Goal: Task Accomplishment & Management: Complete application form

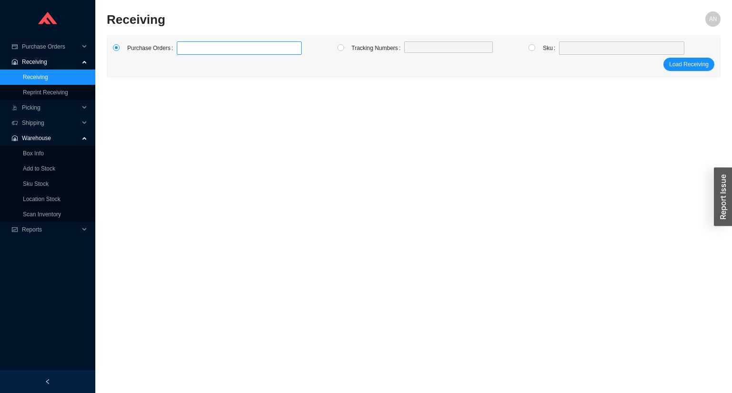
click at [200, 44] on label at bounding box center [239, 47] width 125 height 13
click at [185, 44] on input at bounding box center [181, 48] width 7 height 10
type input "988301"
type input "988767"
type input "988635"
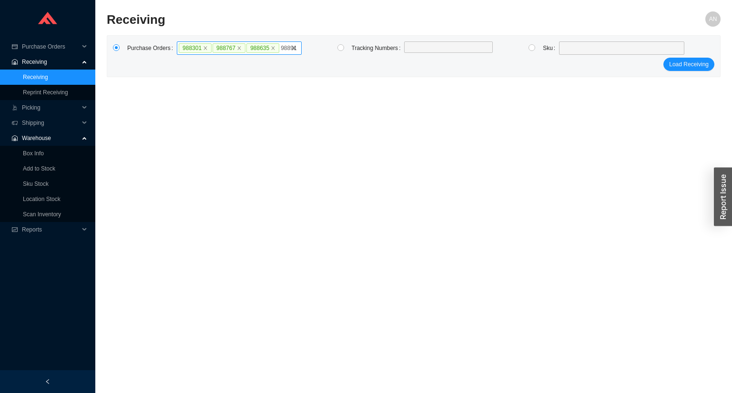
type input "988915"
type input "982714"
type input "988601"
type input "988561"
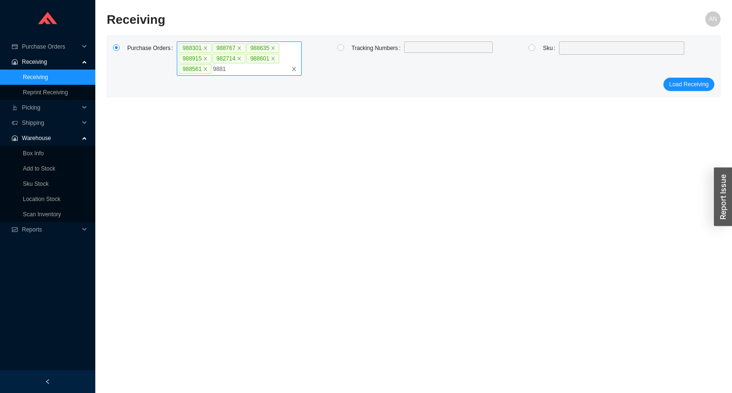
type input "988114"
type input "984717"
type input "987584"
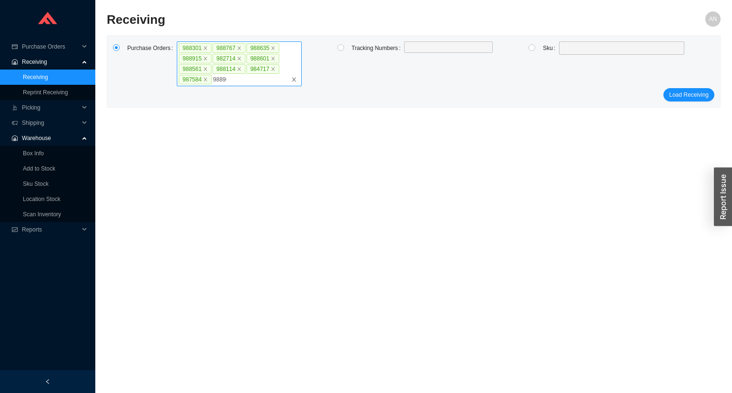
type input "988966"
type input "986083"
type input "985235"
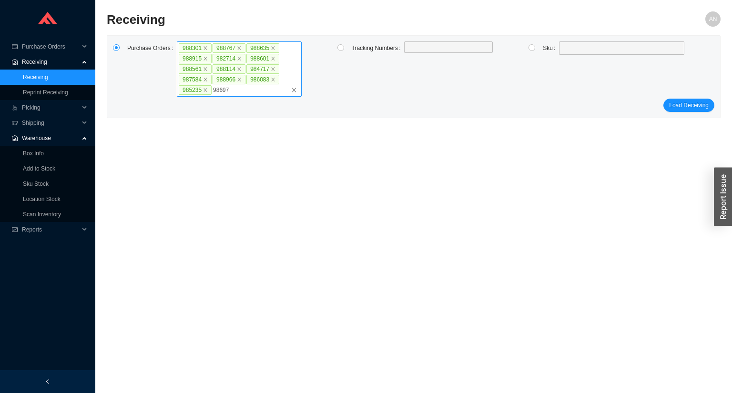
type input "986979"
type input "989043"
type input "988780"
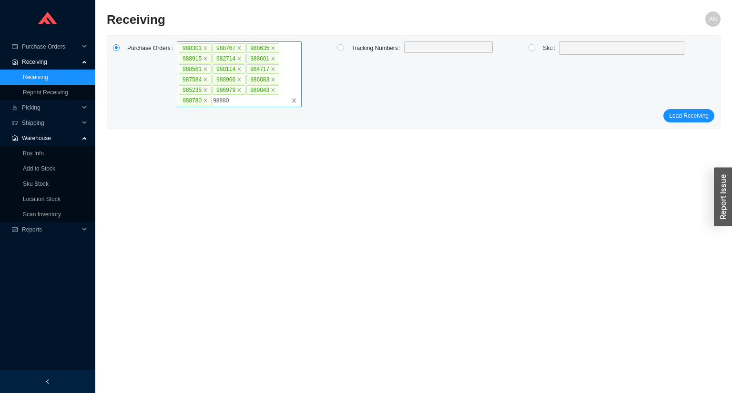
type input "988901"
type input "988900"
type input "982252"
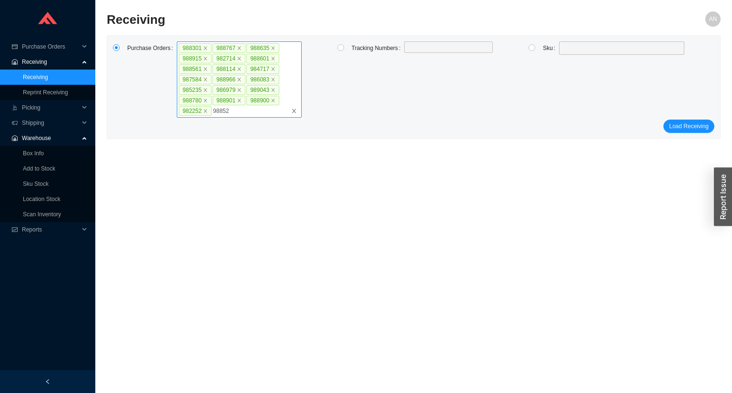
type input "988529"
type input "988948"
click button "Load Receiving" at bounding box center [688, 126] width 51 height 13
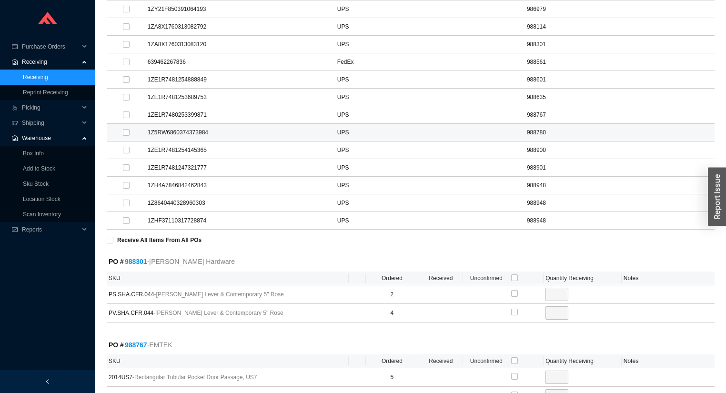
scroll to position [343, 0]
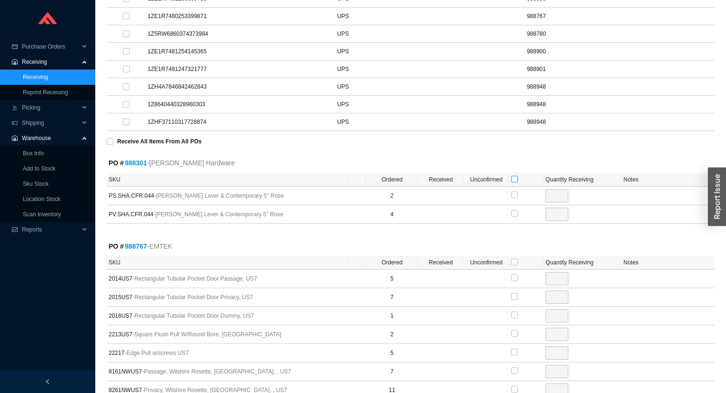
click at [515, 176] on input "checkbox" at bounding box center [514, 179] width 7 height 7
checkbox input "true"
type input "2"
checkbox input "true"
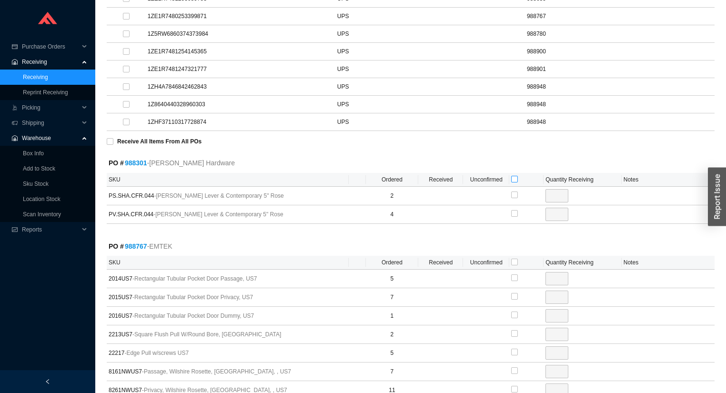
type input "4"
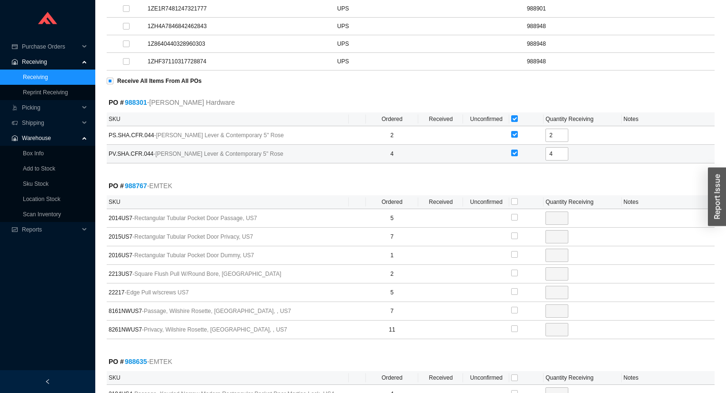
scroll to position [419, 0]
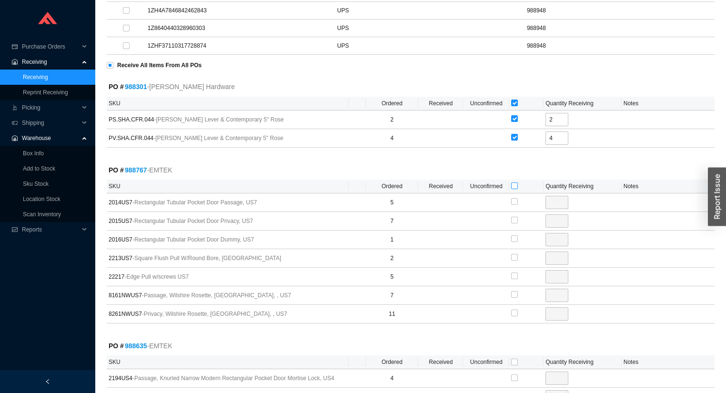
click at [515, 183] on input "checkbox" at bounding box center [514, 185] width 7 height 7
checkbox input "true"
type input "5"
checkbox input "true"
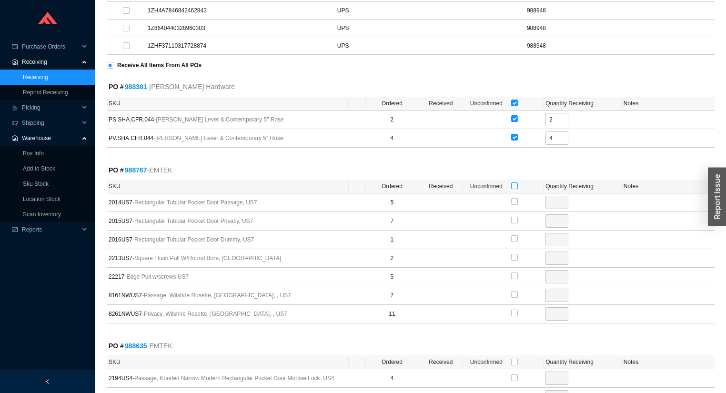
type input "7"
checkbox input "true"
type input "1"
checkbox input "true"
type input "2"
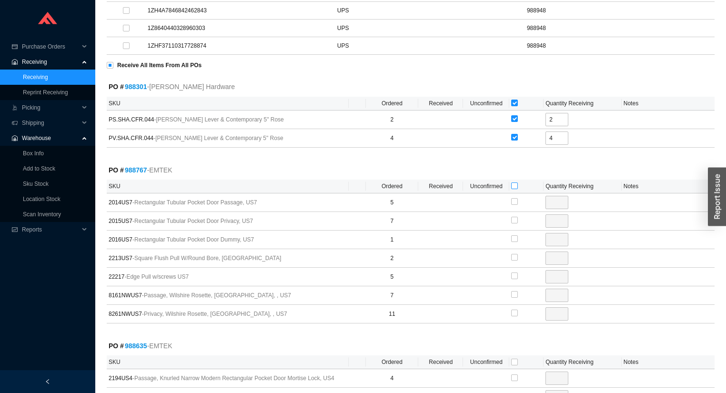
checkbox input "true"
type input "5"
checkbox input "true"
type input "7"
checkbox input "true"
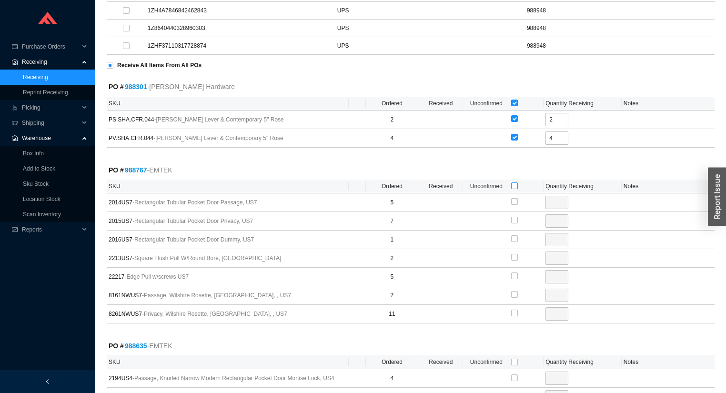
type input "11"
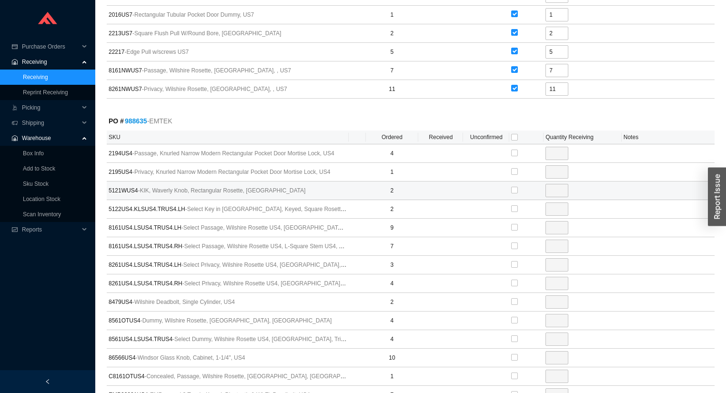
scroll to position [648, 0]
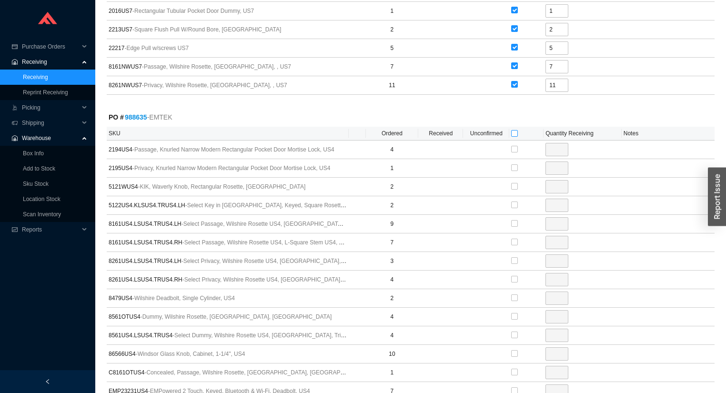
click at [514, 130] on input "checkbox" at bounding box center [514, 133] width 7 height 7
checkbox input "true"
type input "4"
checkbox input "true"
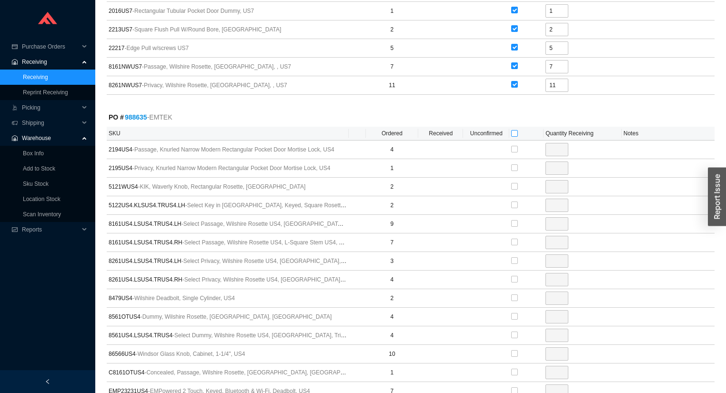
type input "1"
checkbox input "true"
type input "2"
checkbox input "true"
type input "2"
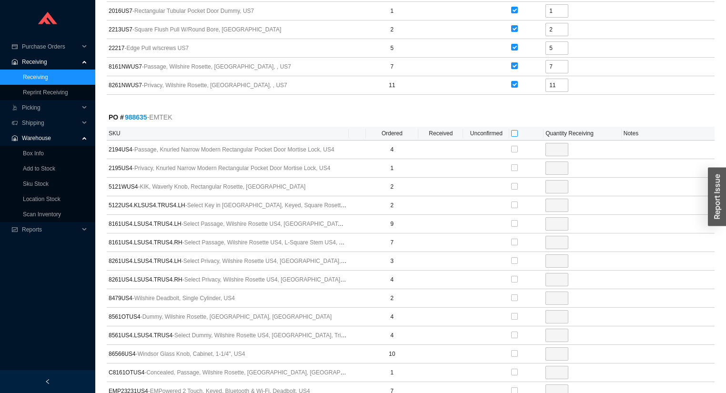
checkbox input "true"
type input "9"
checkbox input "true"
type input "7"
checkbox input "true"
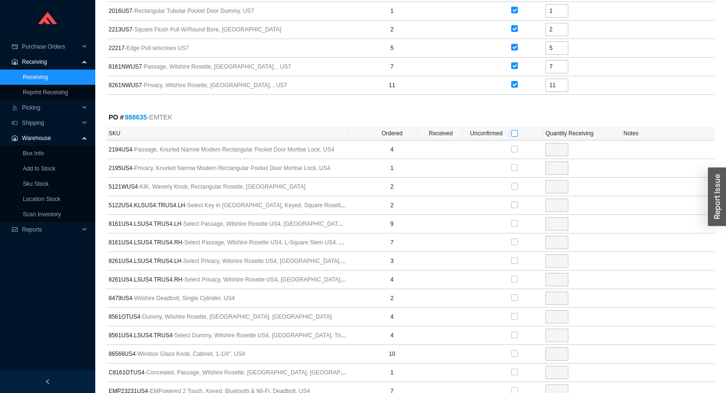
type input "3"
checkbox input "true"
type input "4"
checkbox input "true"
type input "2"
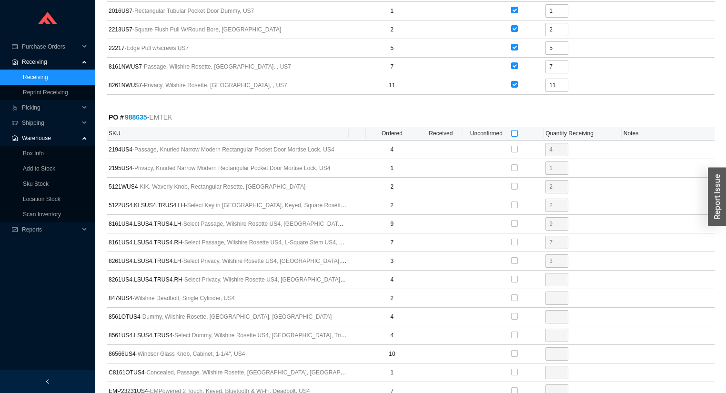
checkbox input "true"
type input "4"
checkbox input "true"
type input "4"
checkbox input "true"
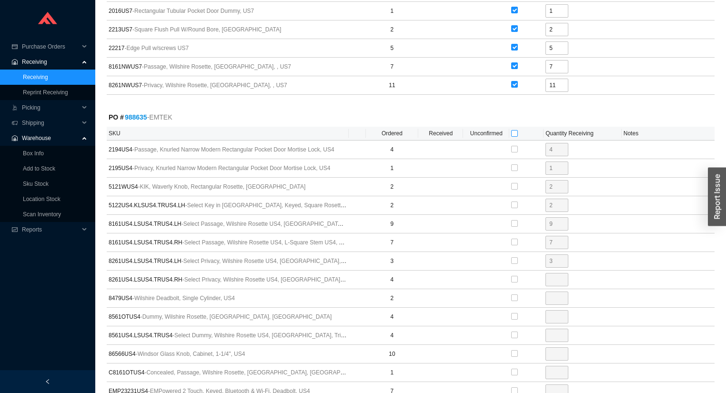
type input "10"
checkbox input "true"
type input "1"
checkbox input "true"
type input "7"
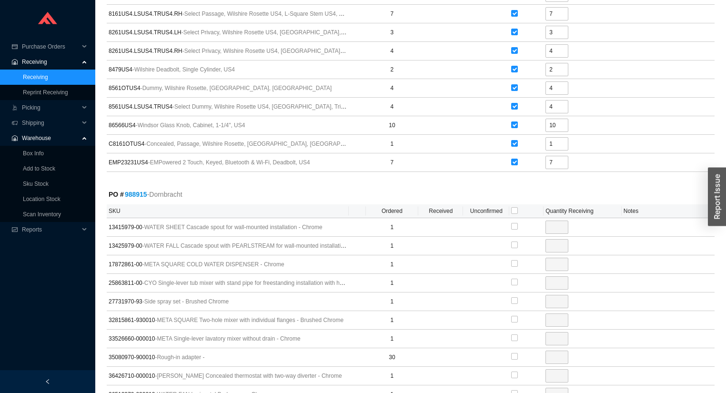
scroll to position [1029, 0]
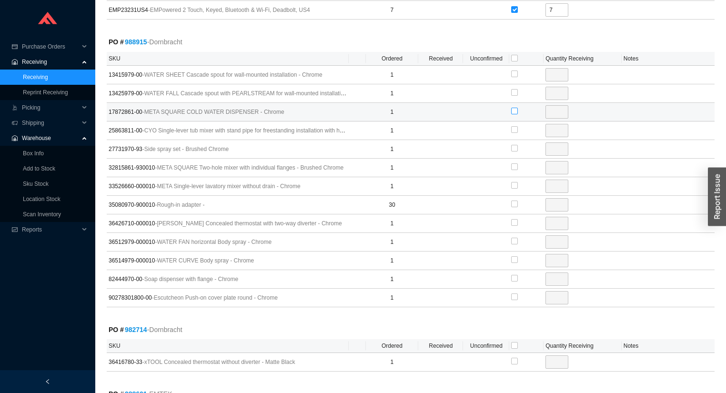
click at [513, 108] on input "checkbox" at bounding box center [514, 111] width 7 height 7
checkbox input "true"
type input "1"
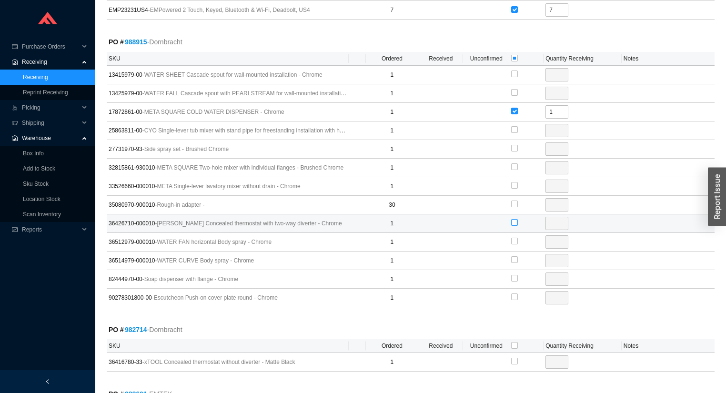
click at [514, 219] on input "checkbox" at bounding box center [514, 222] width 7 height 7
checkbox input "true"
type input "1"
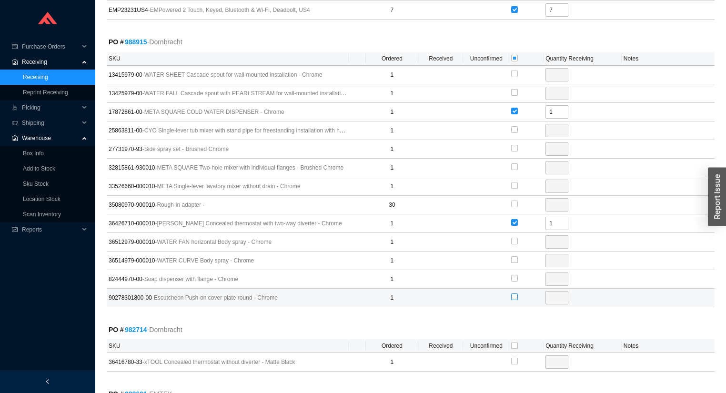
click at [516, 293] on input "checkbox" at bounding box center [514, 296] width 7 height 7
checkbox input "true"
type input "1"
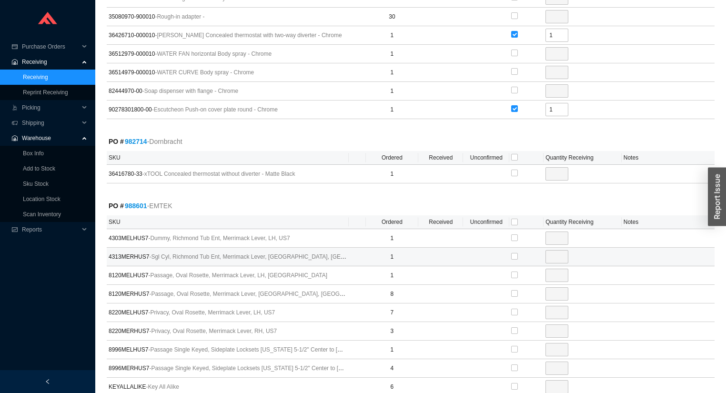
scroll to position [1220, 0]
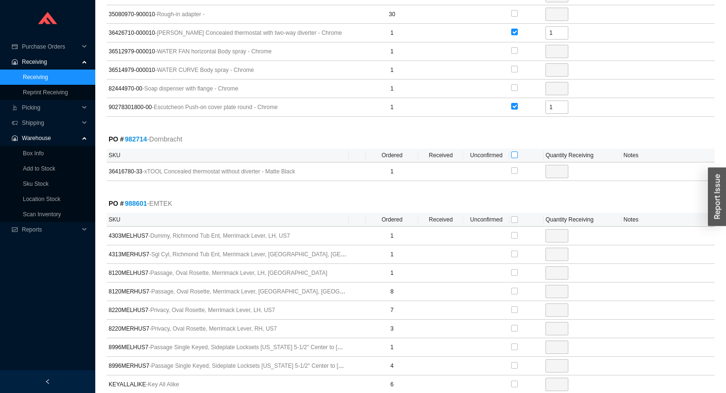
click at [515, 151] on input "checkbox" at bounding box center [514, 154] width 7 height 7
checkbox input "true"
type input "1"
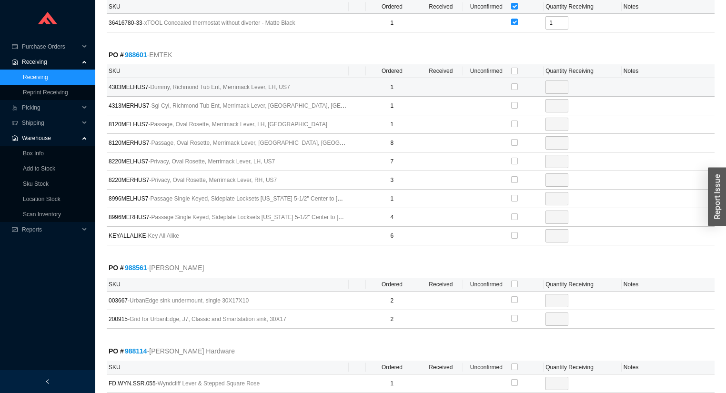
scroll to position [1372, 0]
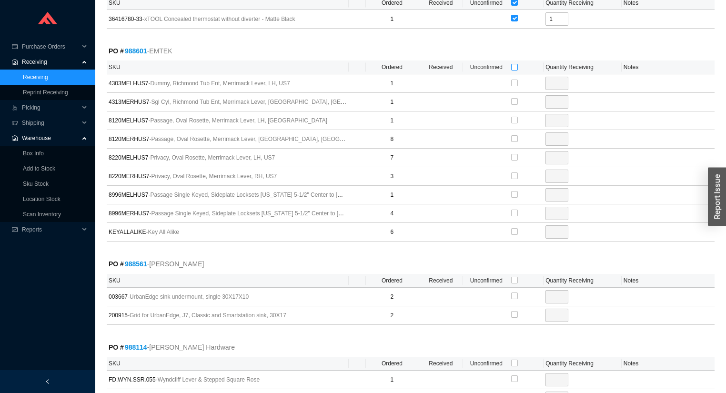
click at [515, 64] on input "checkbox" at bounding box center [514, 67] width 7 height 7
checkbox input "true"
type input "1"
checkbox input "true"
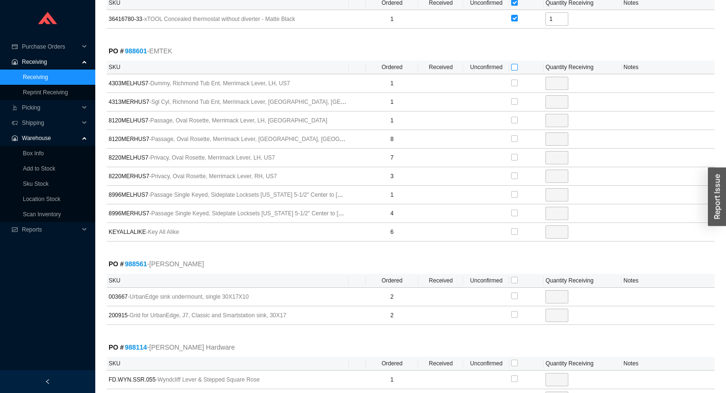
type input "1"
checkbox input "true"
type input "1"
checkbox input "true"
type input "8"
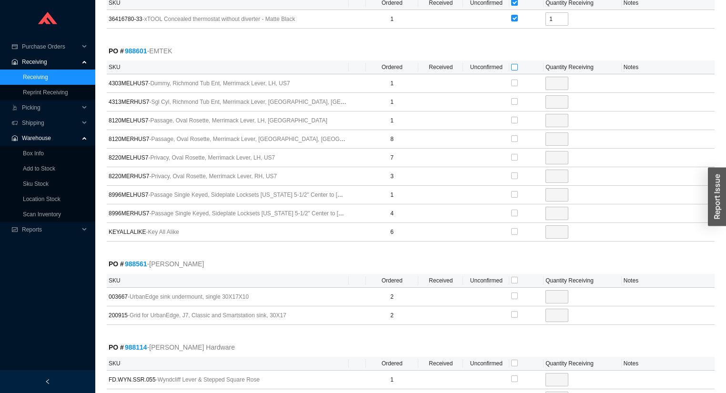
checkbox input "true"
type input "7"
checkbox input "true"
type input "3"
checkbox input "true"
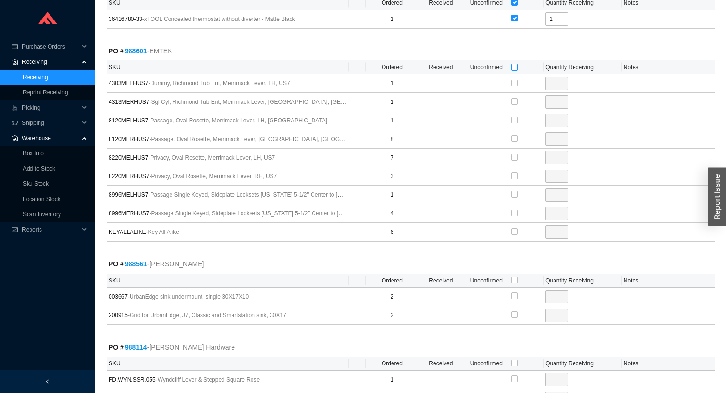
type input "1"
checkbox input "true"
type input "4"
checkbox input "true"
type input "6"
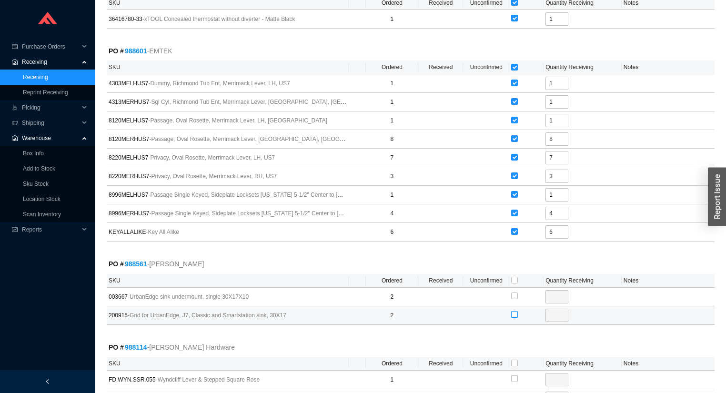
click at [515, 311] on input "checkbox" at bounding box center [514, 314] width 7 height 7
checkbox input "true"
type input "2"
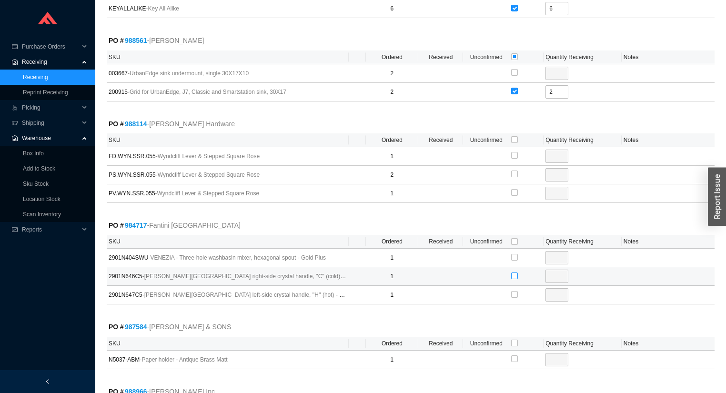
scroll to position [1601, 0]
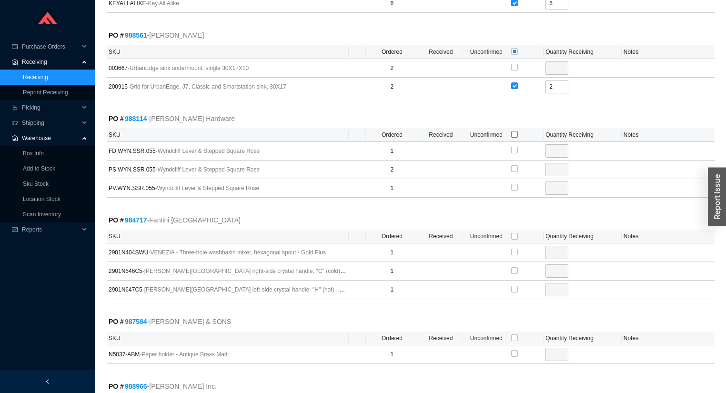
click at [515, 131] on input "checkbox" at bounding box center [514, 134] width 7 height 7
checkbox input "true"
type input "1"
checkbox input "true"
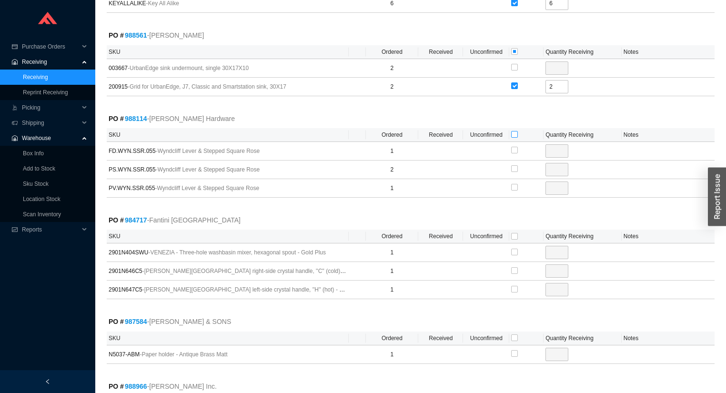
type input "2"
checkbox input "true"
type input "1"
drag, startPoint x: 515, startPoint y: 230, endPoint x: 517, endPoint y: 211, distance: 19.7
click at [515, 233] on input "checkbox" at bounding box center [514, 236] width 7 height 7
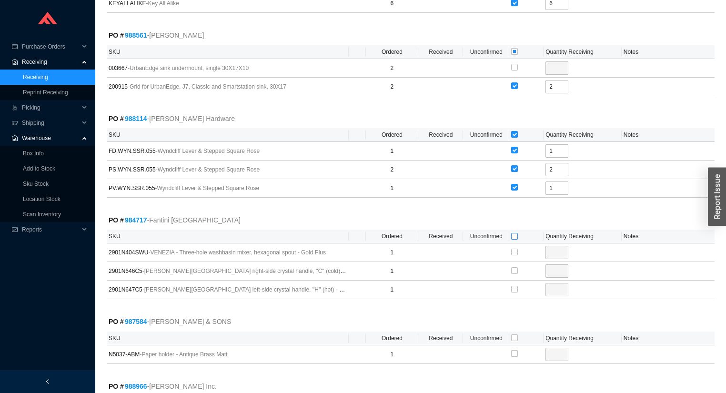
checkbox input "true"
type input "1"
checkbox input "true"
type input "1"
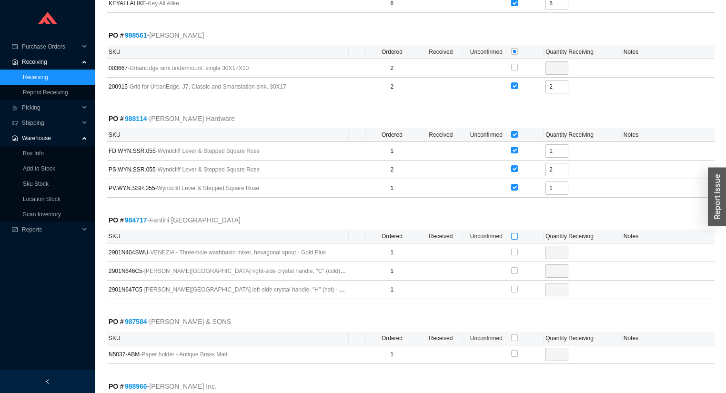
checkbox input "true"
type input "1"
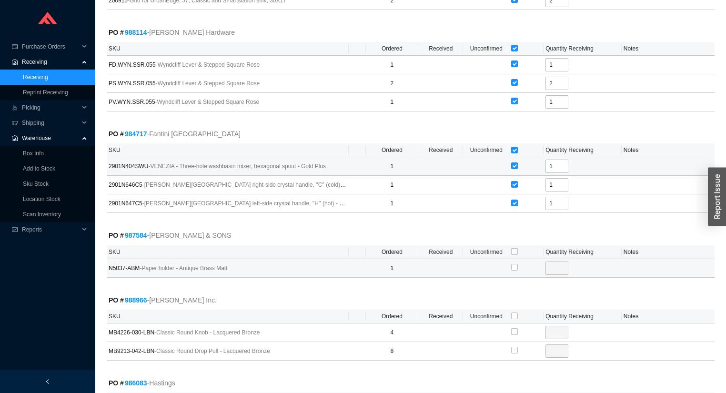
scroll to position [1791, 0]
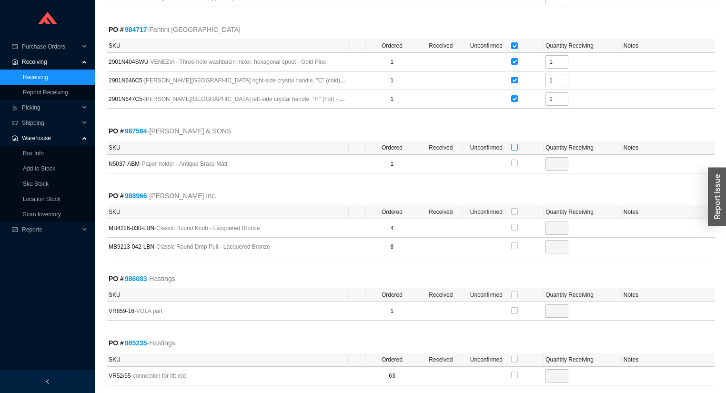
click at [515, 144] on input "checkbox" at bounding box center [514, 147] width 7 height 7
checkbox input "true"
type input "1"
click at [515, 208] on th at bounding box center [526, 212] width 34 height 14
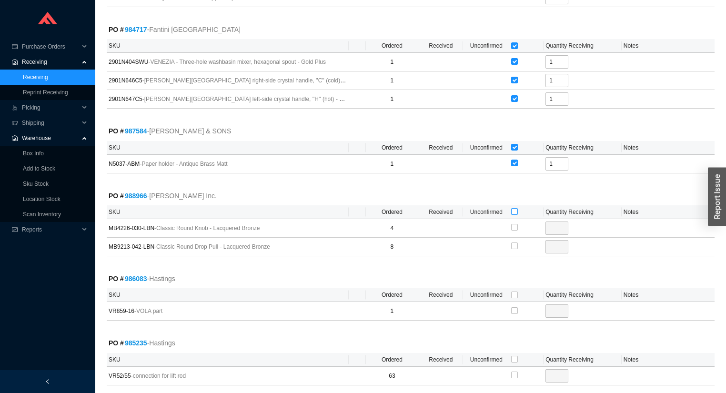
click at [515, 208] on input "checkbox" at bounding box center [514, 211] width 7 height 7
checkbox input "true"
type input "4"
checkbox input "true"
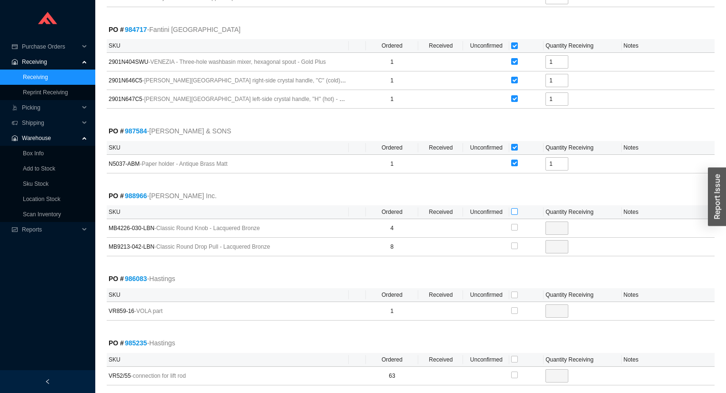
type input "8"
click at [513, 292] on input "checkbox" at bounding box center [514, 295] width 7 height 7
checkbox input "true"
type input "1"
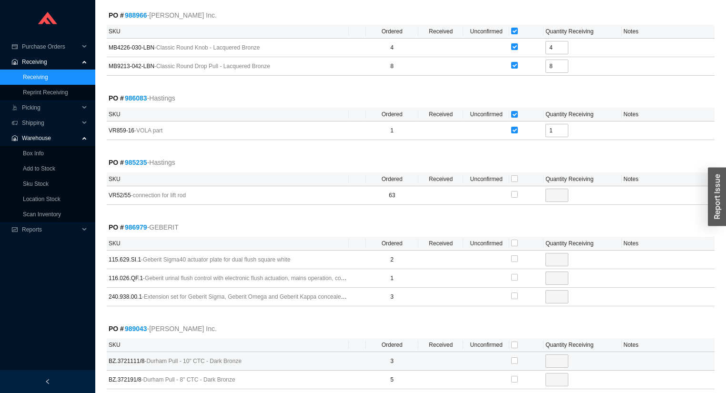
scroll to position [2020, 0]
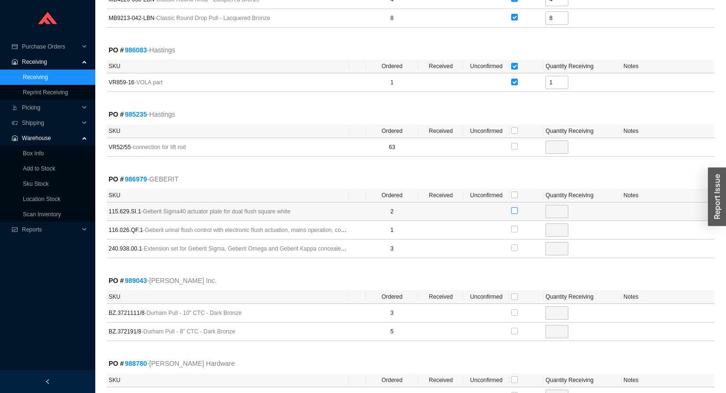
click at [515, 207] on input "checkbox" at bounding box center [514, 210] width 7 height 7
checkbox input "true"
type input "2"
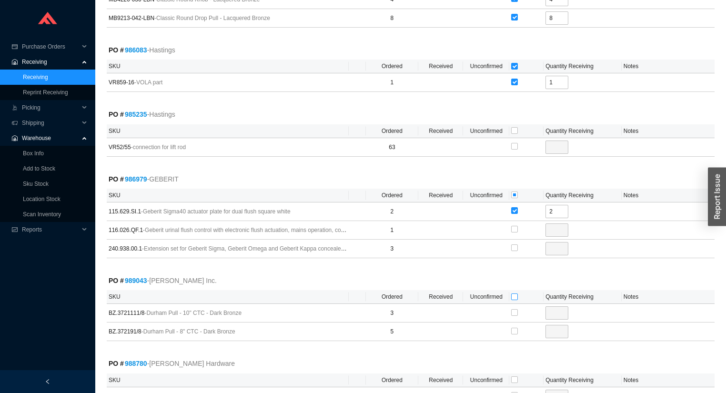
click at [514, 293] on input "checkbox" at bounding box center [514, 296] width 7 height 7
checkbox input "true"
type input "3"
checkbox input "true"
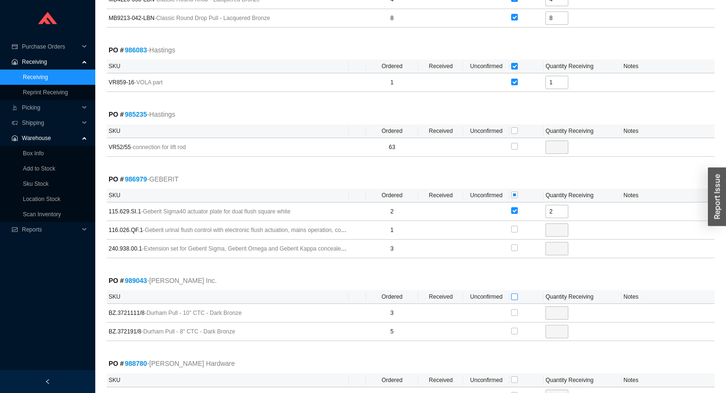
type input "5"
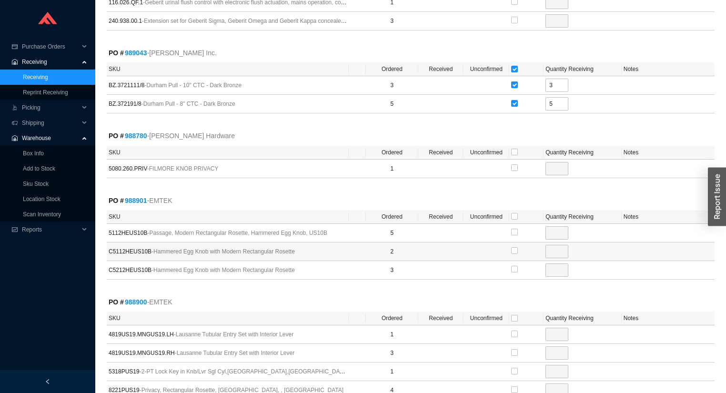
scroll to position [2249, 0]
click at [513, 148] on input "checkbox" at bounding box center [514, 151] width 7 height 7
checkbox input "true"
type input "1"
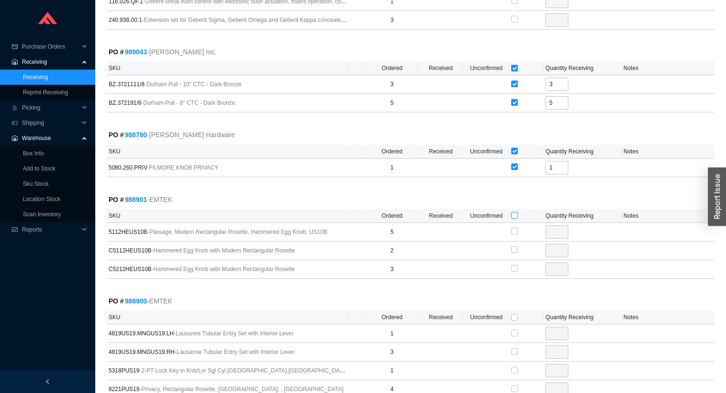
click at [512, 212] on input "checkbox" at bounding box center [514, 215] width 7 height 7
checkbox input "true"
type input "5"
checkbox input "true"
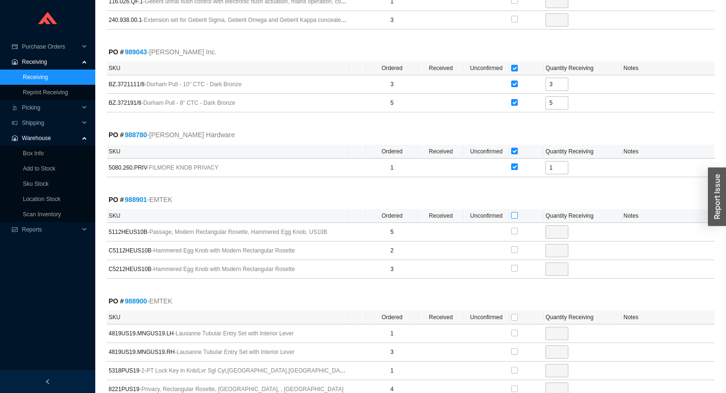
type input "2"
checkbox input "true"
type input "3"
click at [513, 314] on input "checkbox" at bounding box center [514, 317] width 7 height 7
checkbox input "true"
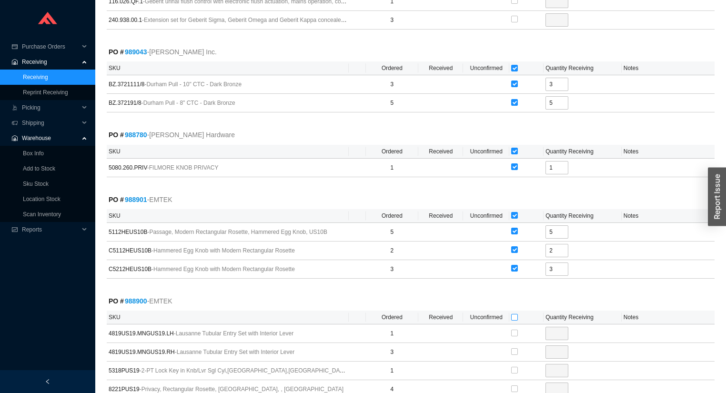
checkbox input "true"
type input "1"
checkbox input "true"
type input "3"
checkbox input "true"
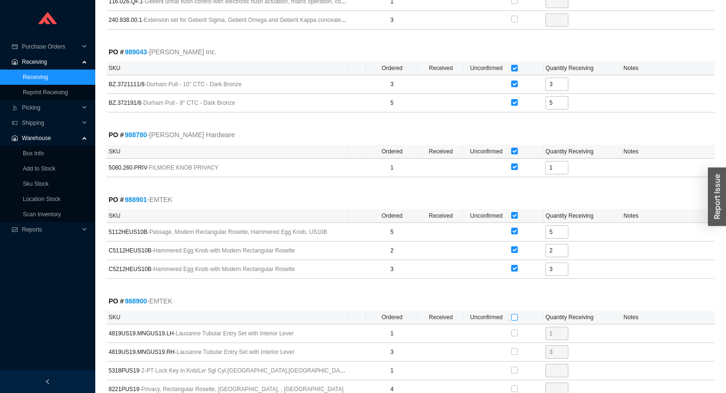
type input "1"
checkbox input "true"
type input "4"
checkbox input "true"
type input "5"
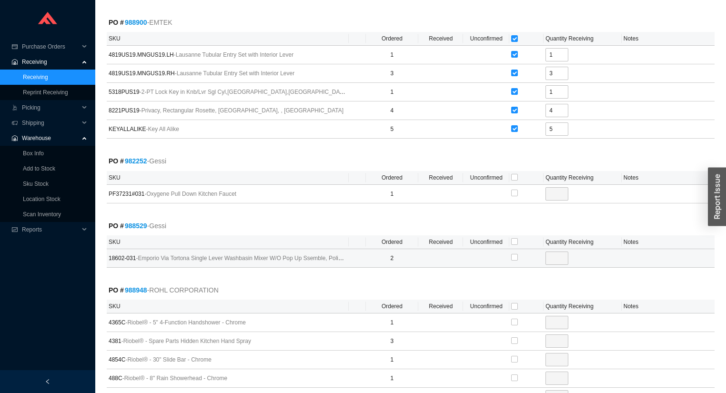
scroll to position [2554, 0]
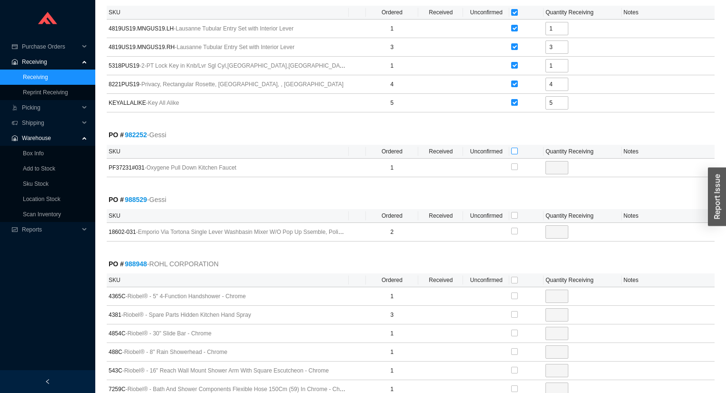
click at [514, 145] on th at bounding box center [526, 152] width 34 height 14
click at [515, 148] on input "checkbox" at bounding box center [514, 151] width 7 height 7
checkbox input "true"
type input "1"
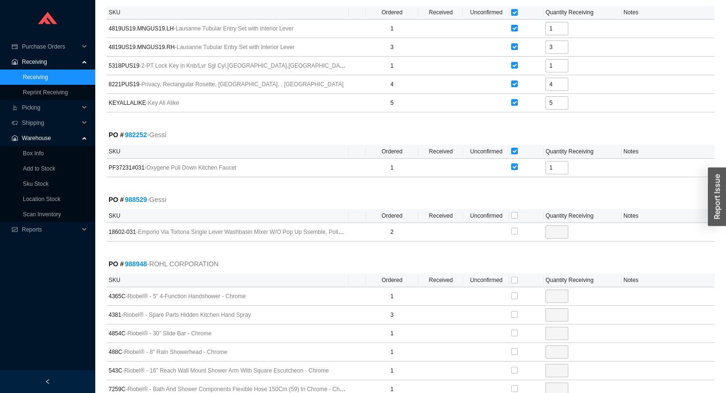
click at [514, 209] on th at bounding box center [526, 216] width 34 height 14
click at [515, 211] on label at bounding box center [514, 216] width 7 height 10
click at [515, 212] on input "checkbox" at bounding box center [514, 215] width 7 height 7
checkbox input "true"
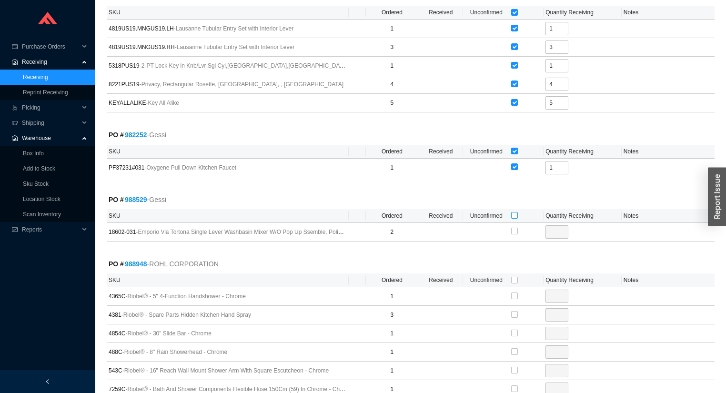
type input "2"
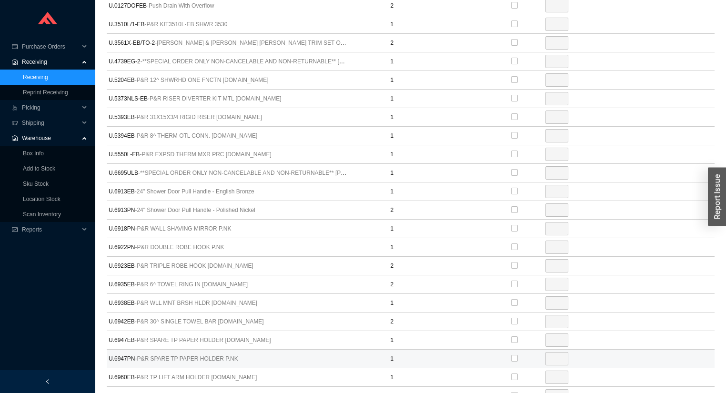
scroll to position [3281, 0]
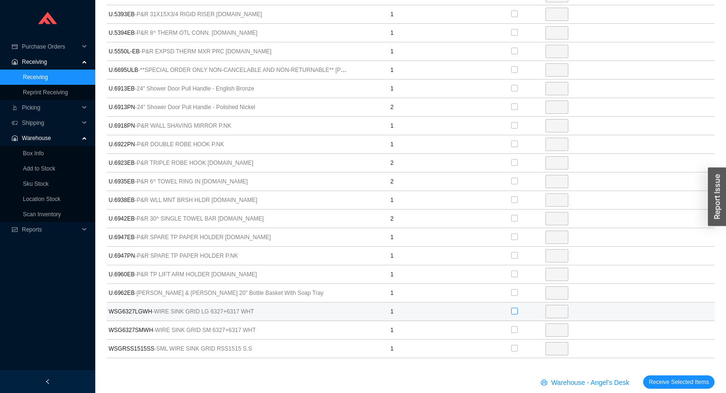
click at [517, 308] on input "checkbox" at bounding box center [514, 311] width 7 height 7
checkbox input "true"
type input "1"
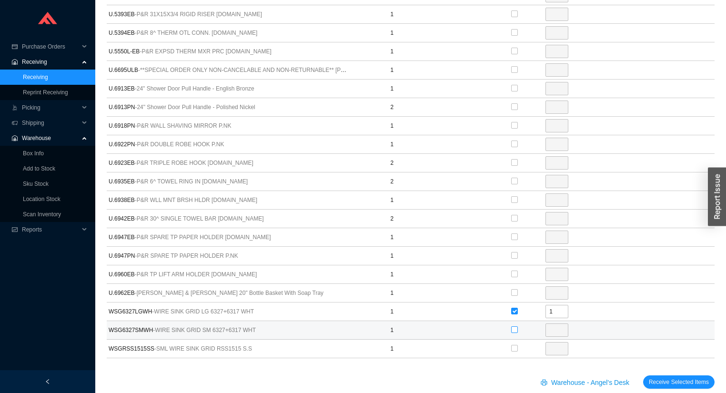
click at [515, 326] on input "checkbox" at bounding box center [514, 329] width 7 height 7
checkbox input "true"
type input "1"
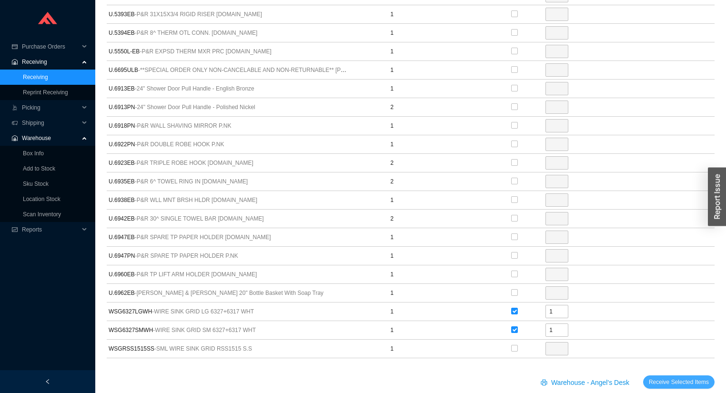
click at [654, 377] on span "Receive Selected Items" at bounding box center [679, 382] width 60 height 10
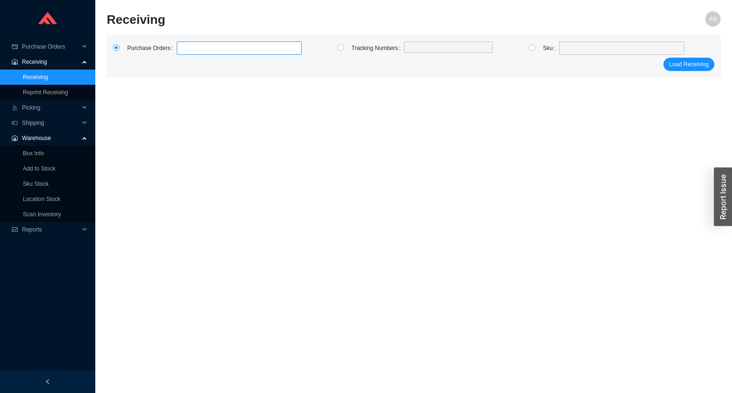
click at [197, 53] on label at bounding box center [239, 47] width 125 height 13
click at [185, 53] on input at bounding box center [181, 48] width 7 height 10
type input "987125"
type input "986497"
type input "977899"
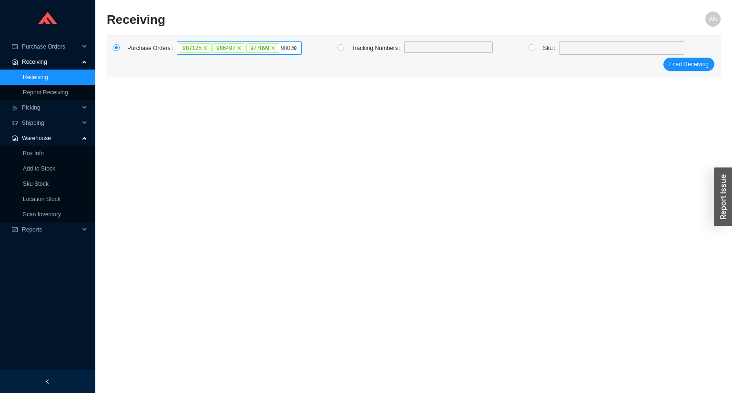
type input "980797"
type input "985825"
type input "988439"
type input "980099"
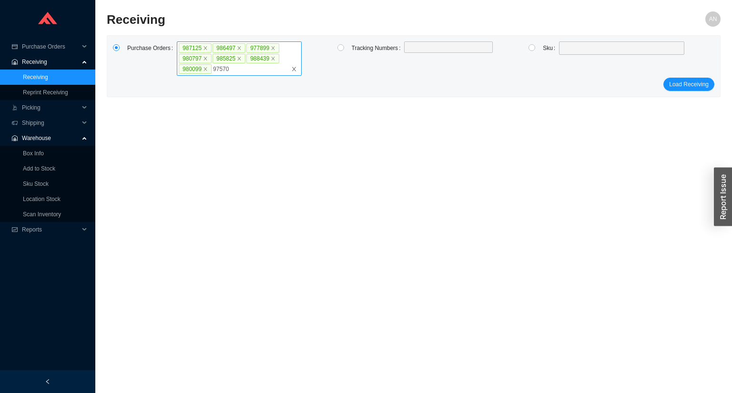
type input "975707"
type input "984905"
click button "Load Receiving" at bounding box center [688, 84] width 51 height 13
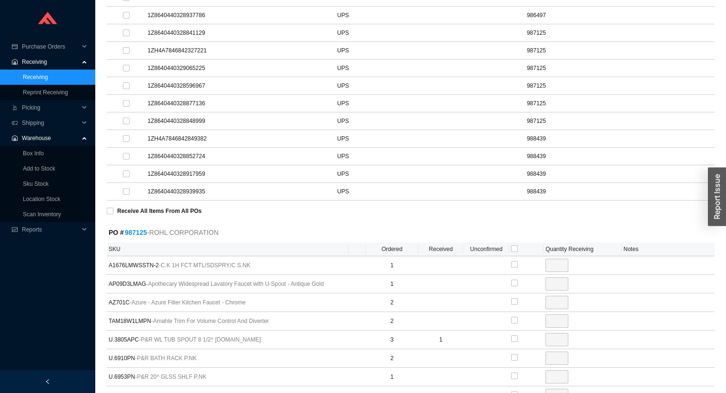
scroll to position [419, 0]
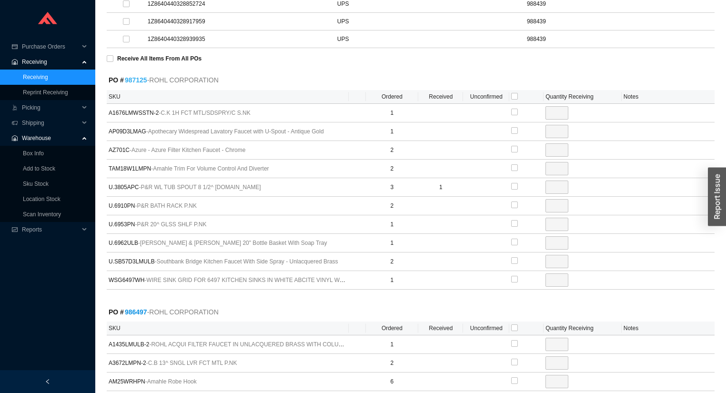
click at [135, 78] on link "987125" at bounding box center [136, 80] width 22 height 8
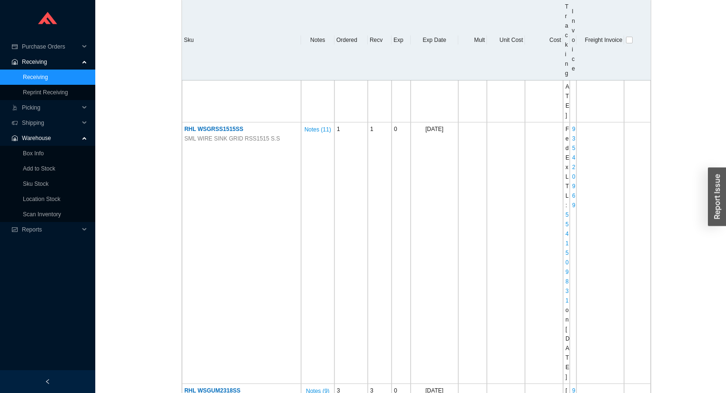
scroll to position [40736, 0]
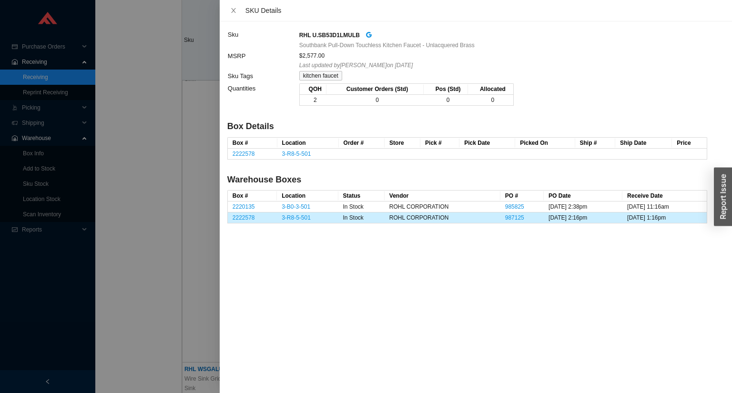
click at [165, 76] on div at bounding box center [366, 196] width 732 height 393
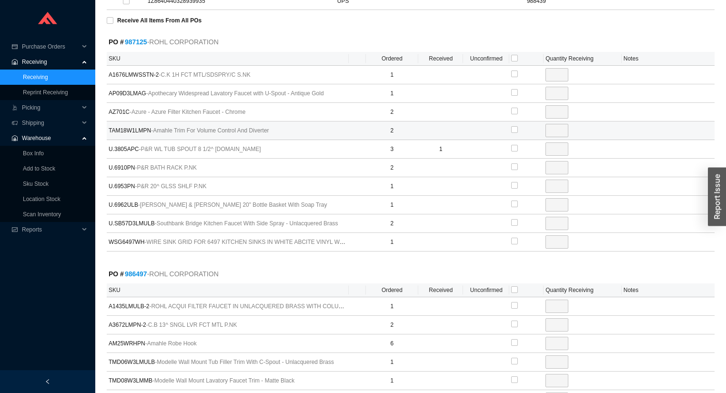
scroll to position [426, 0]
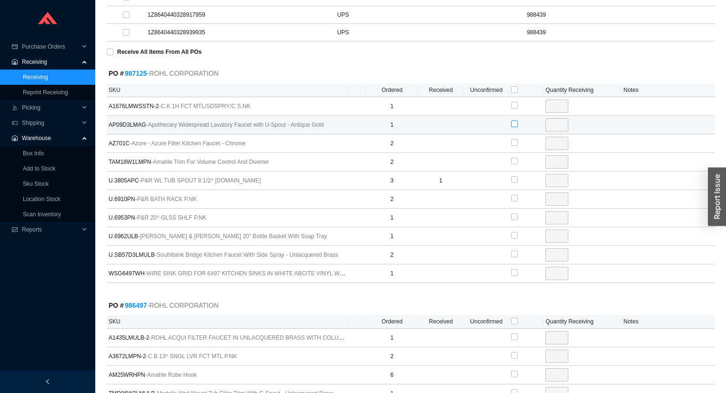
click at [514, 121] on input "checkbox" at bounding box center [514, 124] width 7 height 7
checkbox input "true"
type input "1"
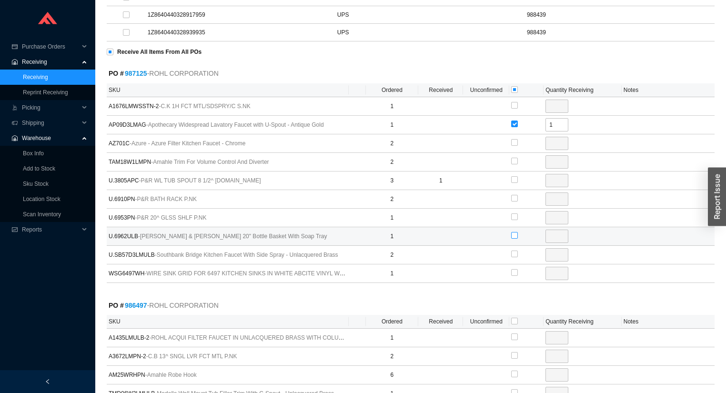
click at [515, 232] on input "checkbox" at bounding box center [514, 235] width 7 height 7
checkbox input "true"
type input "1"
click at [516, 176] on input "checkbox" at bounding box center [514, 179] width 7 height 7
checkbox input "true"
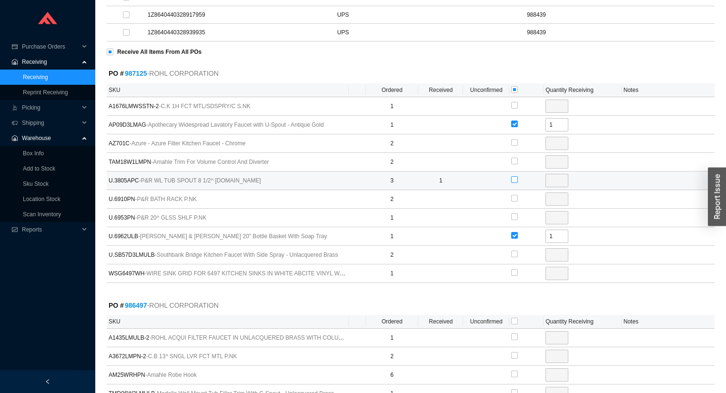
type input "2"
click at [558, 179] on input "2" at bounding box center [556, 180] width 23 height 13
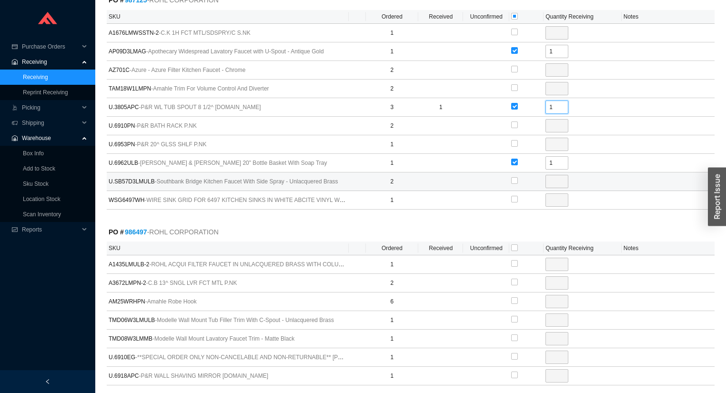
scroll to position [616, 0]
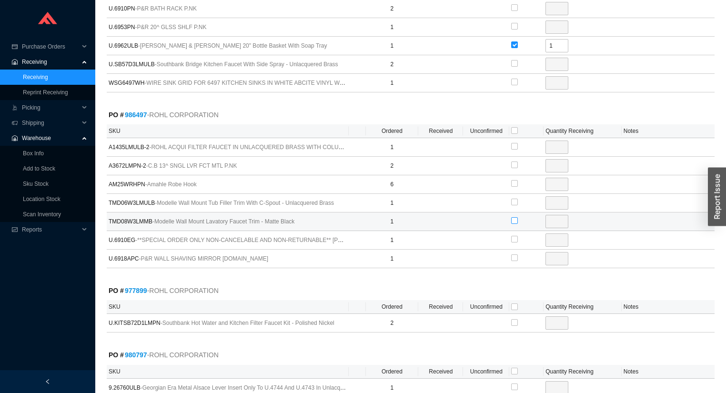
type input "1"
click at [515, 218] on input "checkbox" at bounding box center [514, 220] width 7 height 7
checkbox input "true"
type input "1"
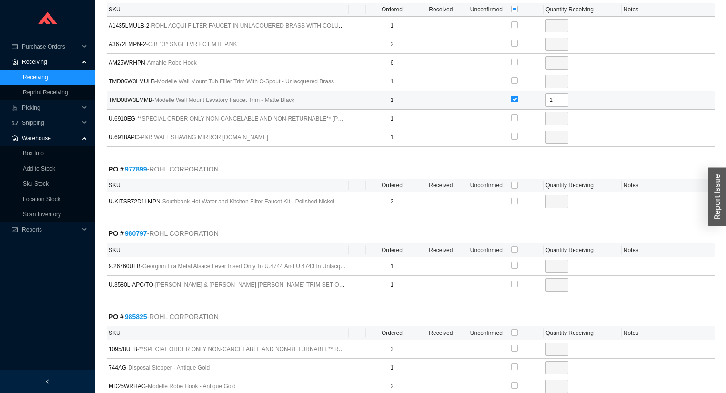
scroll to position [807, 0]
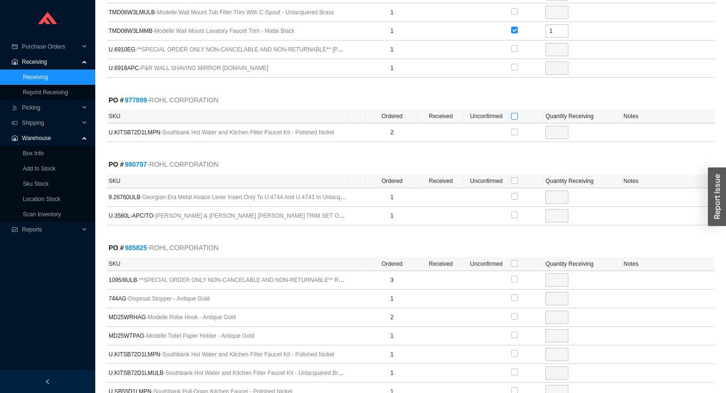
click at [515, 113] on input "checkbox" at bounding box center [514, 116] width 7 height 7
checkbox input "true"
type input "2"
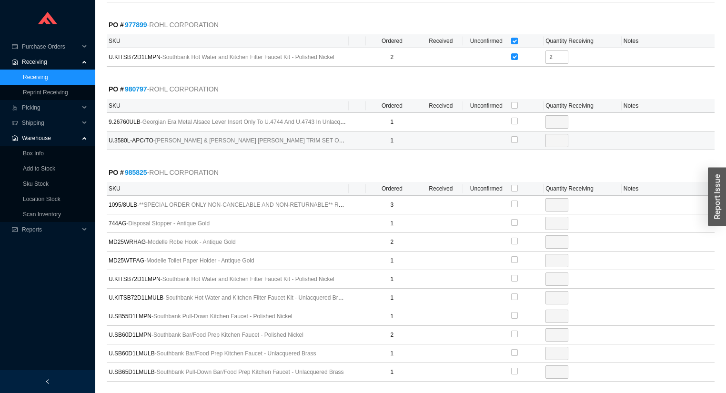
scroll to position [883, 0]
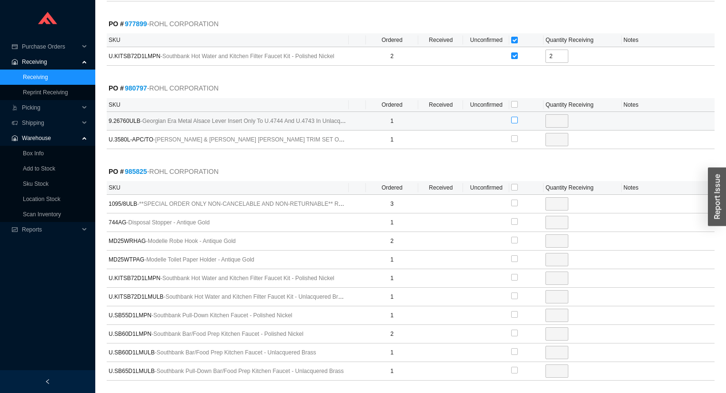
click at [515, 117] on input "checkbox" at bounding box center [514, 120] width 7 height 7
checkbox input "true"
type input "1"
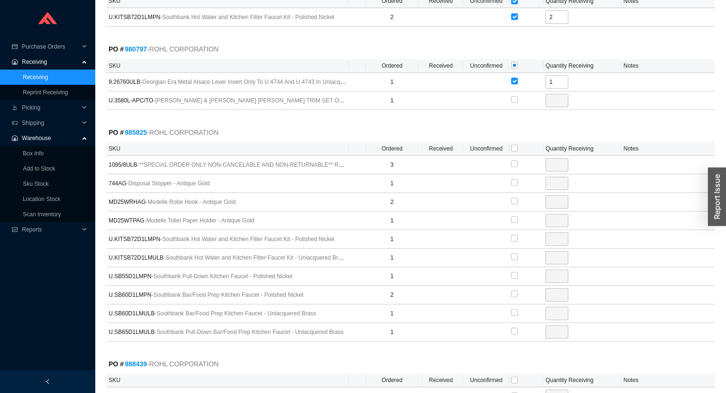
scroll to position [959, 0]
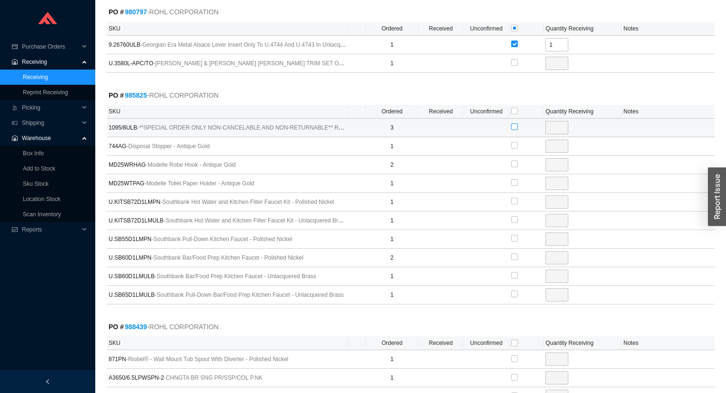
click at [514, 123] on input "checkbox" at bounding box center [514, 126] width 7 height 7
checkbox input "true"
type input "3"
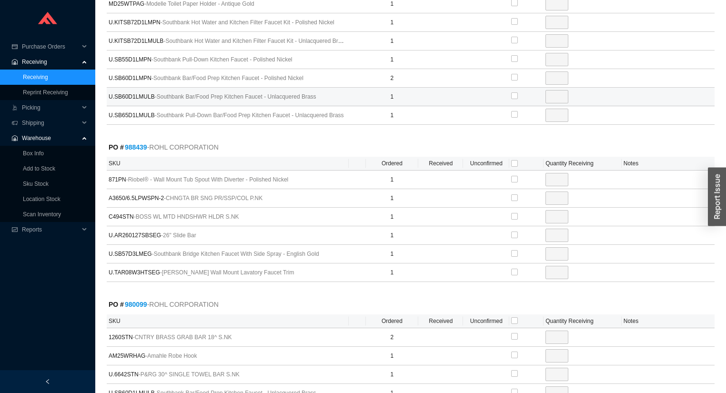
scroll to position [1150, 0]
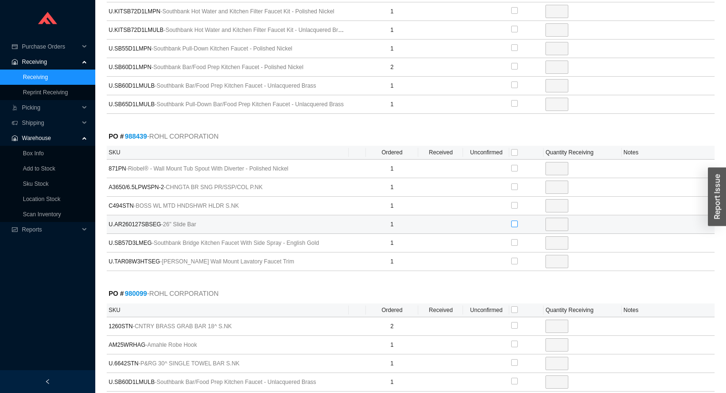
click at [515, 221] on input "checkbox" at bounding box center [514, 224] width 7 height 7
checkbox input "true"
type input "1"
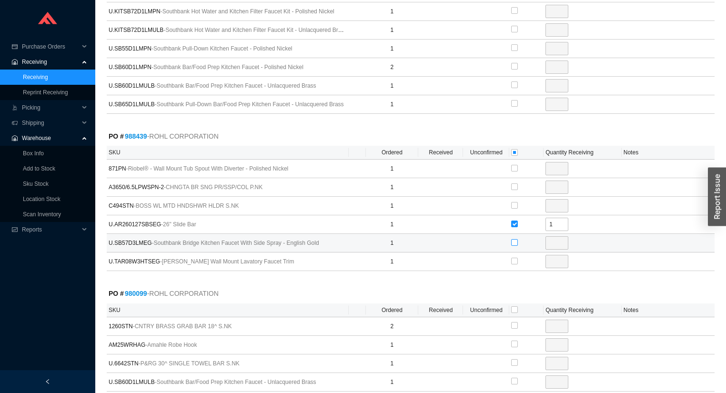
click at [515, 239] on input "checkbox" at bounding box center [514, 242] width 7 height 7
checkbox input "true"
type input "1"
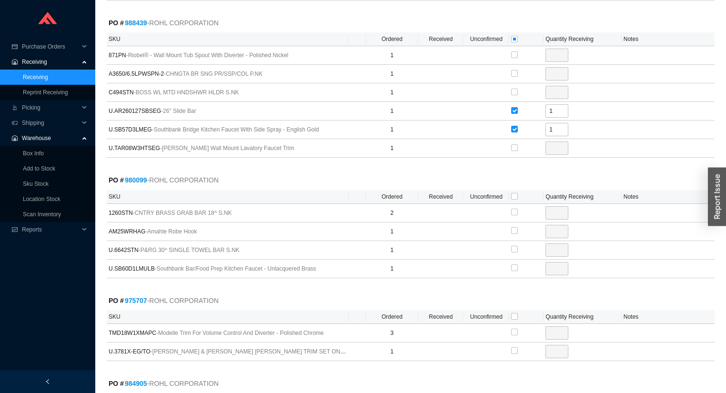
scroll to position [1264, 0]
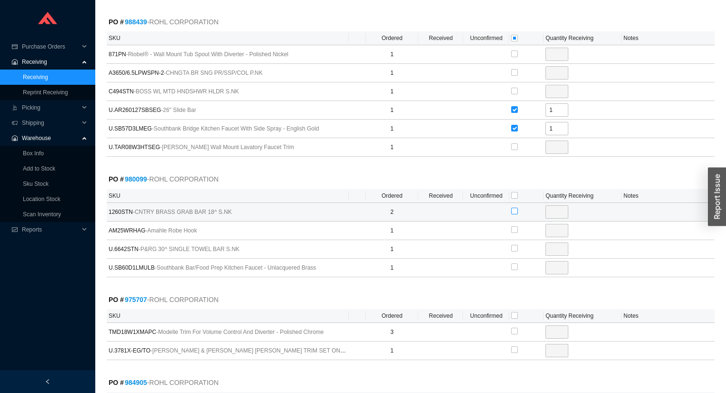
click at [515, 208] on input "checkbox" at bounding box center [514, 211] width 7 height 7
checkbox input "true"
type input "2"
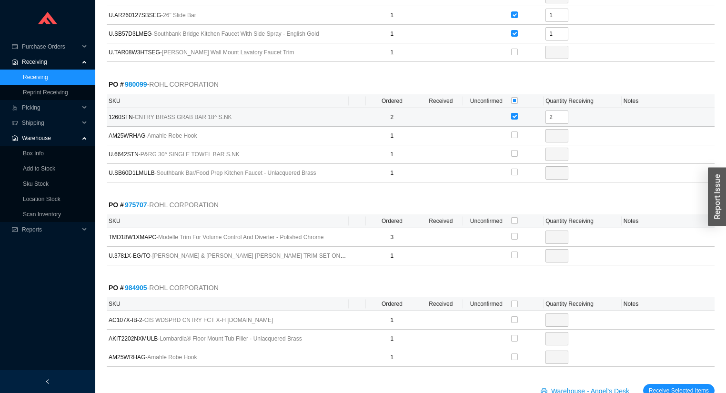
scroll to position [1377, 0]
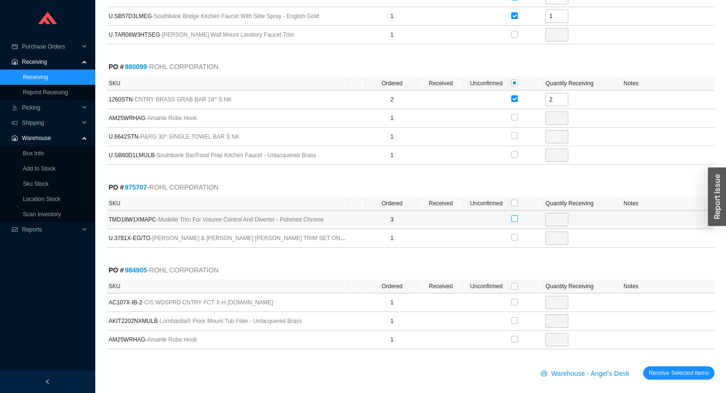
click at [515, 215] on input "checkbox" at bounding box center [514, 218] width 7 height 7
checkbox input "true"
type input "3"
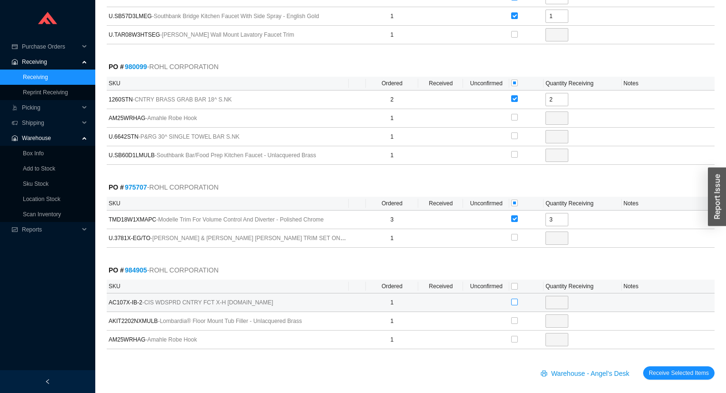
click at [513, 299] on input "checkbox" at bounding box center [514, 302] width 7 height 7
checkbox input "true"
type input "1"
click at [669, 368] on span "Receive Selected Items" at bounding box center [679, 373] width 60 height 10
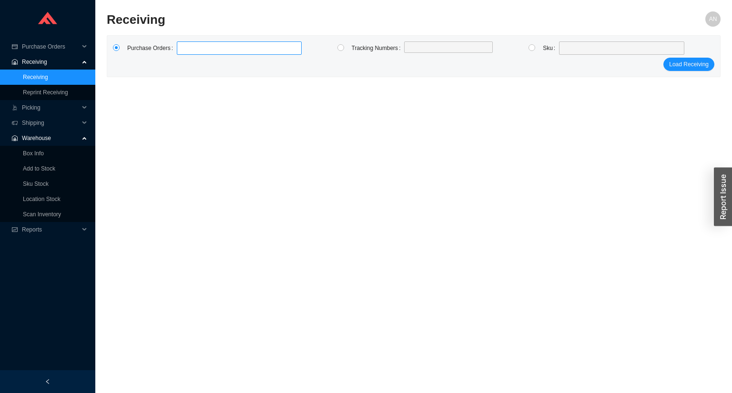
click at [185, 48] on label at bounding box center [239, 47] width 125 height 13
click at [185, 48] on input at bounding box center [181, 48] width 7 height 10
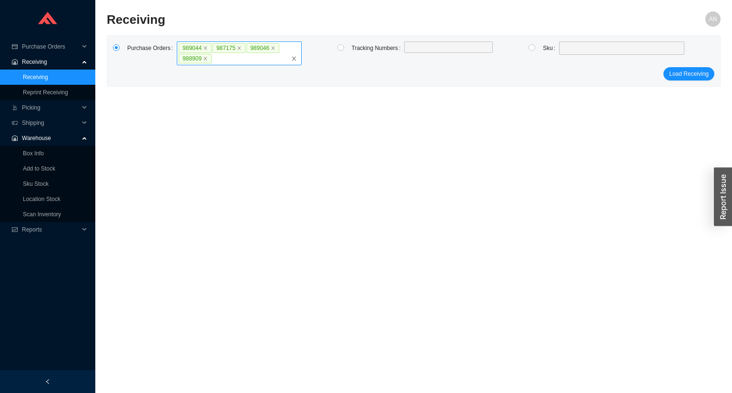
click button "Load Receiving" at bounding box center [688, 73] width 51 height 13
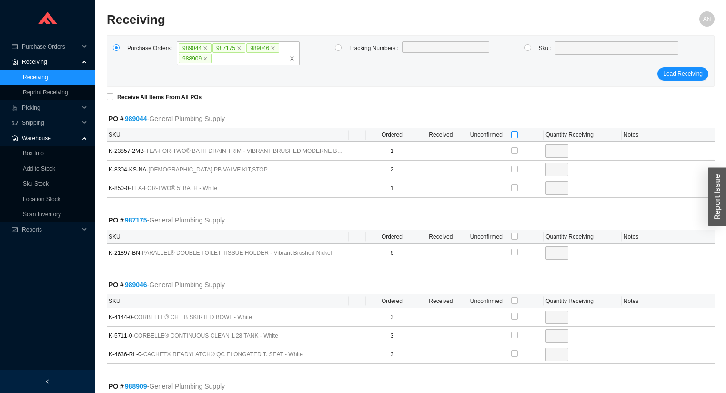
click at [515, 132] on input "checkbox" at bounding box center [514, 134] width 7 height 7
click at [515, 235] on input "checkbox" at bounding box center [514, 236] width 7 height 7
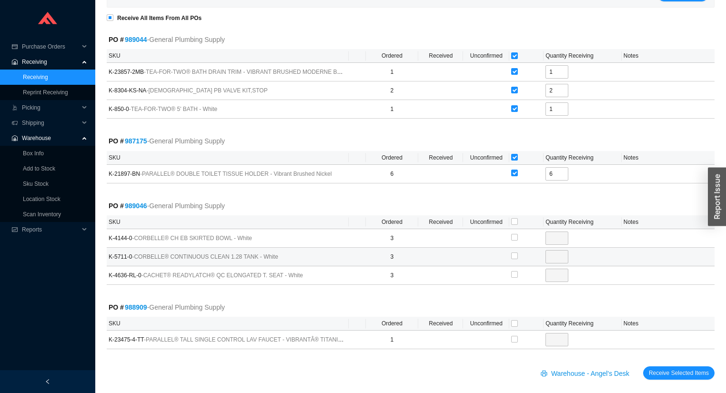
scroll to position [85, 0]
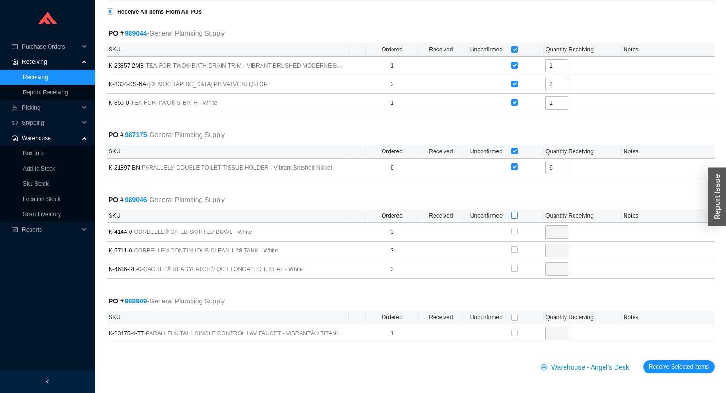
click at [514, 216] on input "checkbox" at bounding box center [514, 215] width 7 height 7
click at [515, 316] on input "checkbox" at bounding box center [514, 317] width 7 height 7
click at [667, 364] on span "Receive Selected Items" at bounding box center [679, 367] width 60 height 10
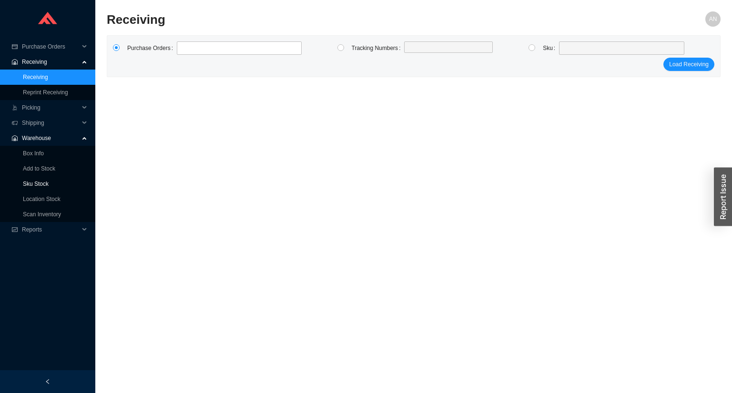
click at [49, 181] on link "Sku Stock" at bounding box center [36, 184] width 26 height 7
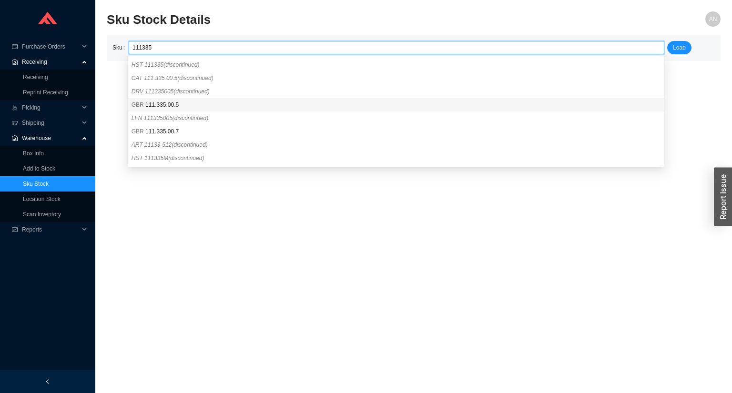
click at [138, 99] on div "GBR 111.335.00.5" at bounding box center [396, 104] width 536 height 13
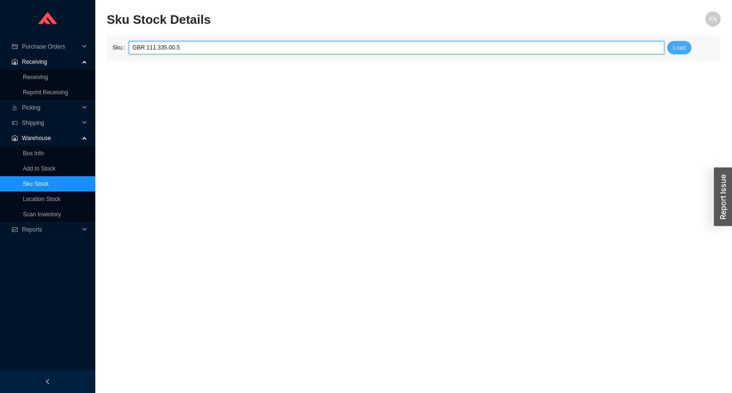
click at [682, 46] on span "Load" at bounding box center [679, 48] width 13 height 10
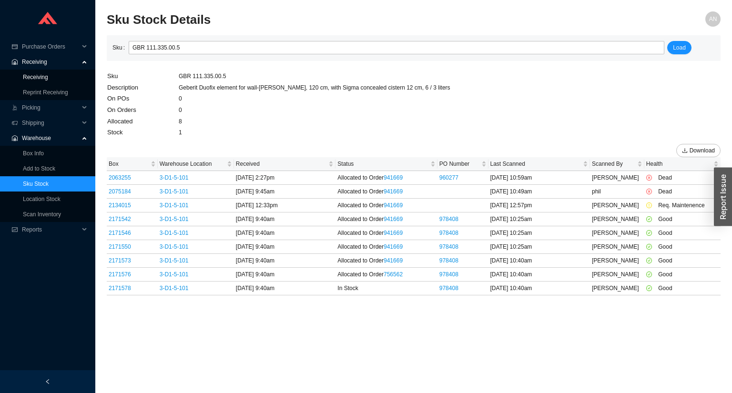
click at [42, 80] on link "Receiving" at bounding box center [35, 77] width 25 height 7
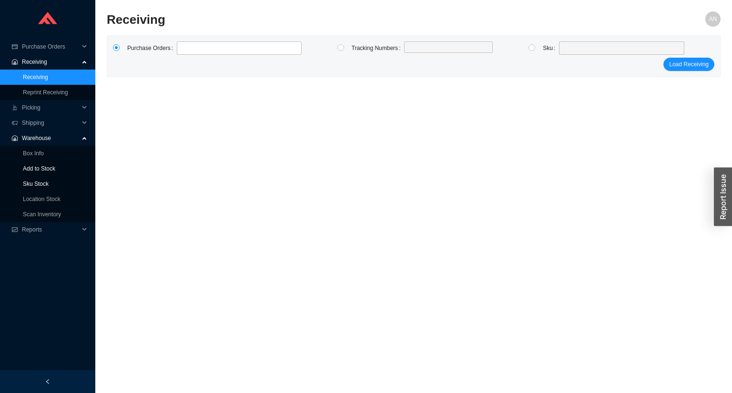
drag, startPoint x: 38, startPoint y: 183, endPoint x: 47, endPoint y: 173, distance: 13.8
click at [38, 184] on link "Sku Stock" at bounding box center [36, 184] width 26 height 7
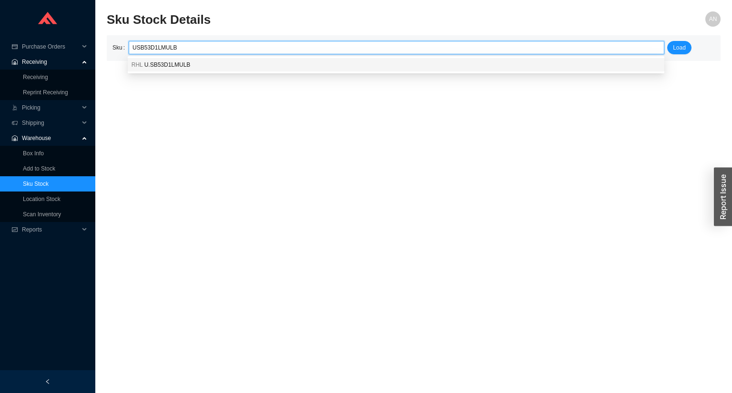
click at [192, 61] on div "RHL U.SB53D1LMULB" at bounding box center [395, 65] width 529 height 9
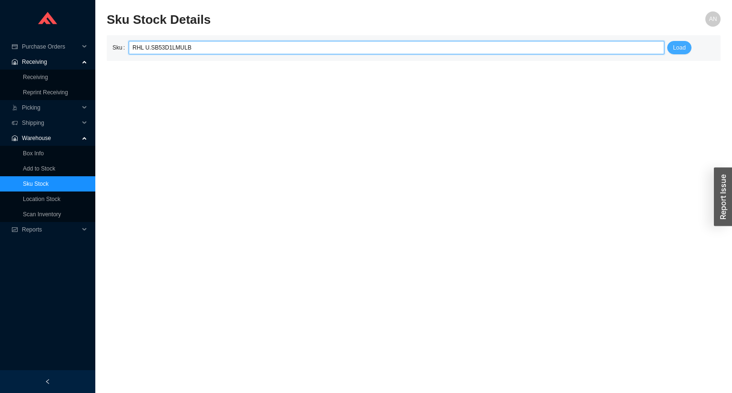
click at [680, 49] on span "Load" at bounding box center [679, 48] width 13 height 10
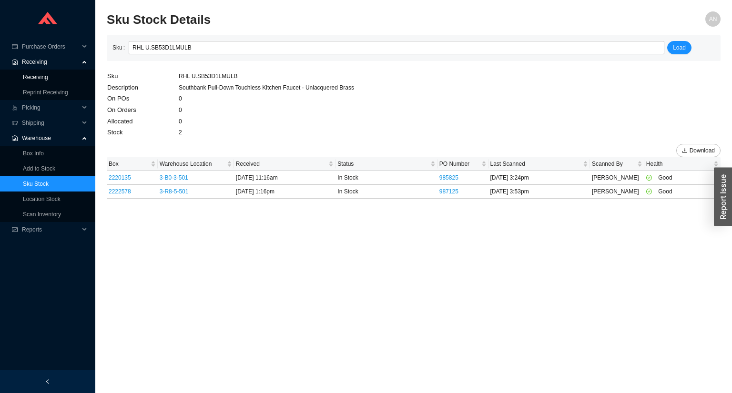
click at [48, 77] on link "Receiving" at bounding box center [35, 77] width 25 height 7
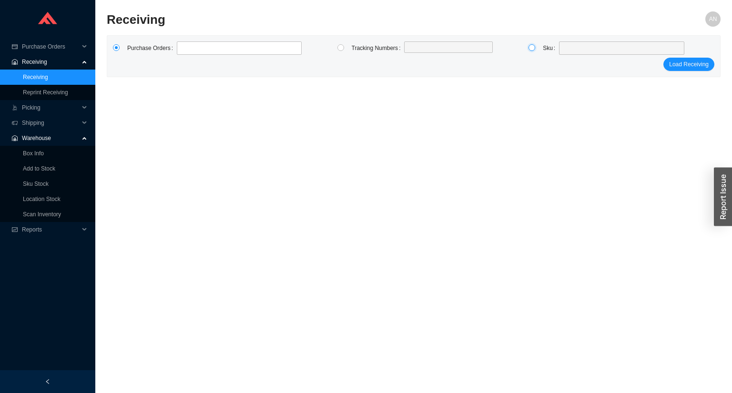
drag, startPoint x: 529, startPoint y: 47, endPoint x: 548, endPoint y: 50, distance: 19.3
click at [531, 48] on input "radio" at bounding box center [531, 47] width 7 height 7
click at [575, 49] on span at bounding box center [622, 48] width 118 height 12
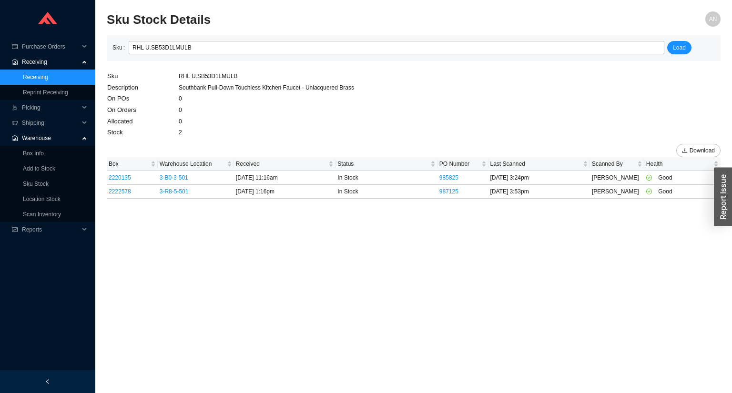
click at [68, 69] on li ".warehouse_svg__a{fill:none;stroke:currentColor;stroke-linecap:round;stroke-lin…" at bounding box center [47, 77] width 95 height 46
click at [48, 80] on link "Receiving" at bounding box center [35, 77] width 25 height 7
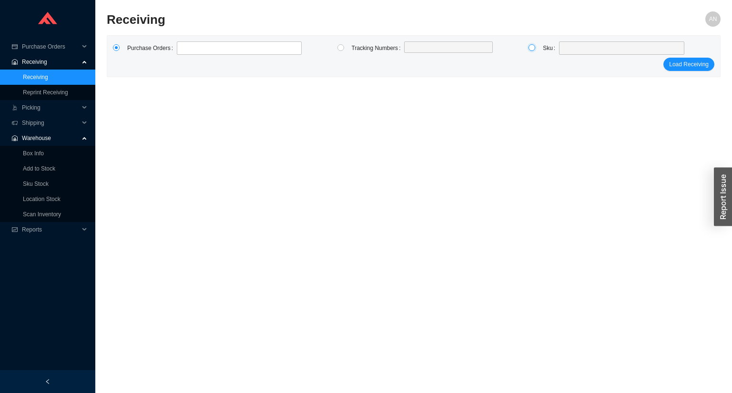
drag, startPoint x: 532, startPoint y: 50, endPoint x: 561, endPoint y: 46, distance: 29.3
click at [539, 48] on label at bounding box center [535, 47] width 14 height 13
click at [535, 48] on input "radio" at bounding box center [531, 47] width 7 height 7
click at [575, 45] on span at bounding box center [622, 48] width 118 height 12
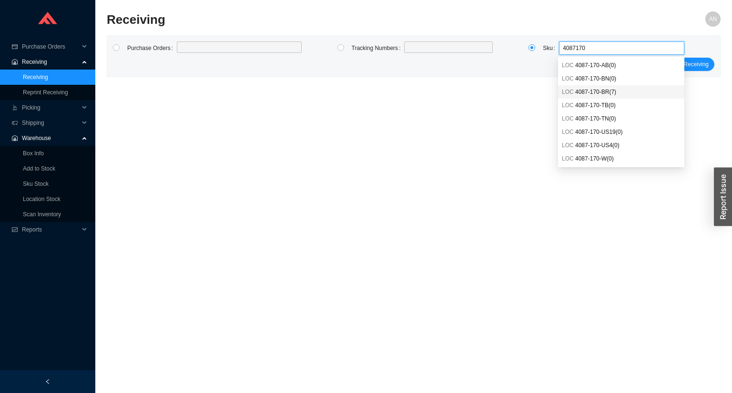
click at [600, 92] on span "4087-170-BR ( 7 )" at bounding box center [595, 92] width 41 height 7
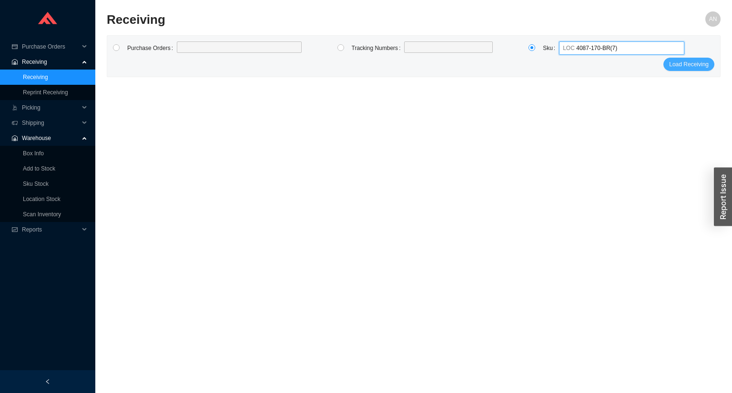
click at [700, 67] on span "Load Receiving" at bounding box center [689, 65] width 40 height 10
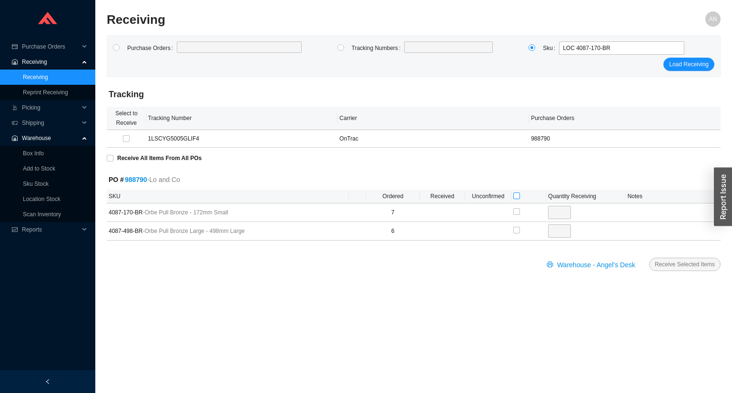
click at [517, 196] on input "checkbox" at bounding box center [516, 195] width 7 height 7
click at [668, 262] on span "Receive Selected Items" at bounding box center [685, 265] width 60 height 10
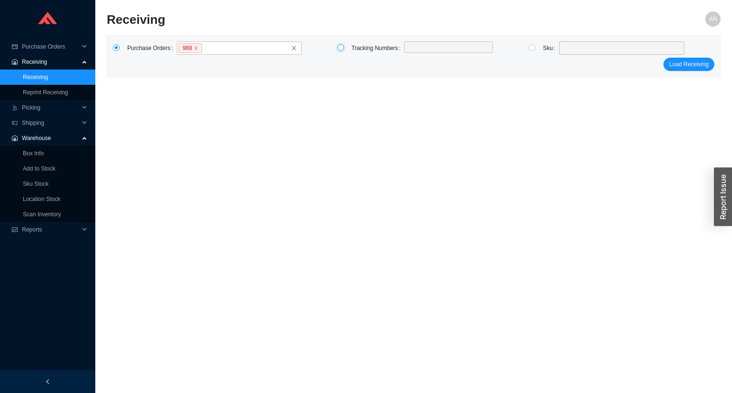
drag, startPoint x: 340, startPoint y: 48, endPoint x: 387, endPoint y: 58, distance: 48.2
click at [341, 47] on input "radio" at bounding box center [340, 47] width 7 height 7
click at [418, 49] on label at bounding box center [448, 47] width 89 height 13
click at [412, 49] on input at bounding box center [408, 48] width 7 height 10
click button "Load Receiving" at bounding box center [688, 63] width 51 height 13
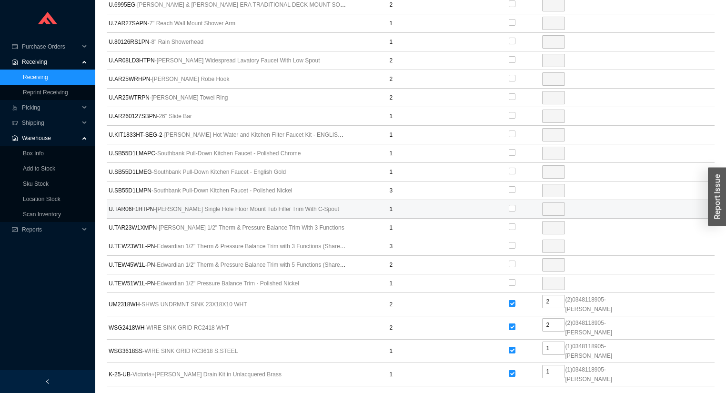
scroll to position [2747, 0]
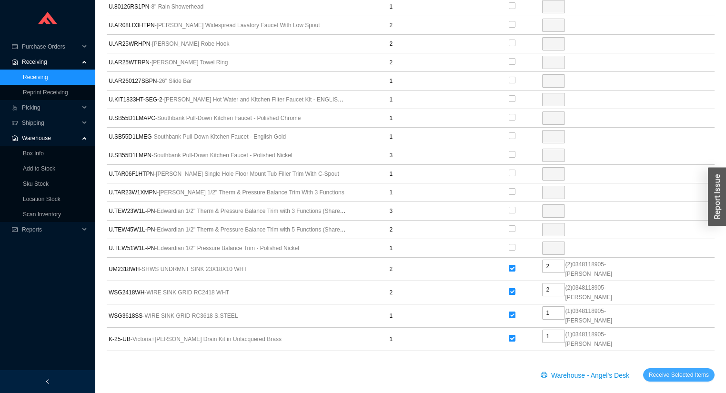
click at [663, 370] on span "Receive Selected Items" at bounding box center [679, 375] width 60 height 10
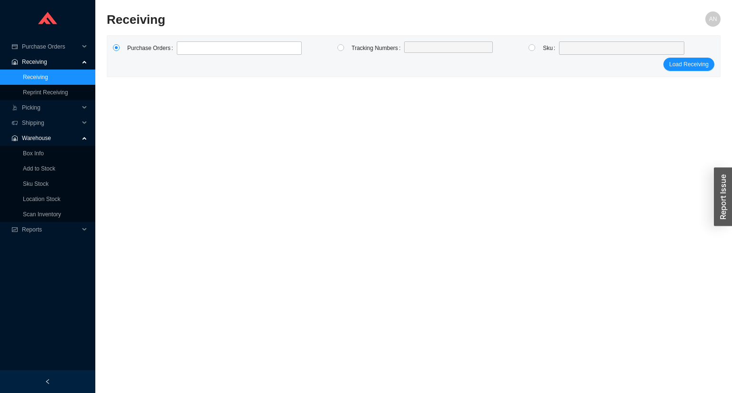
click at [525, 179] on main "Receiving AN Purchase Orders Tracking Numbers Sku Load Receiving" at bounding box center [414, 202] width 614 height 382
click at [221, 45] on label at bounding box center [239, 47] width 125 height 13
click at [185, 45] on input at bounding box center [181, 48] width 7 height 10
click button "Load Receiving" at bounding box center [688, 64] width 51 height 13
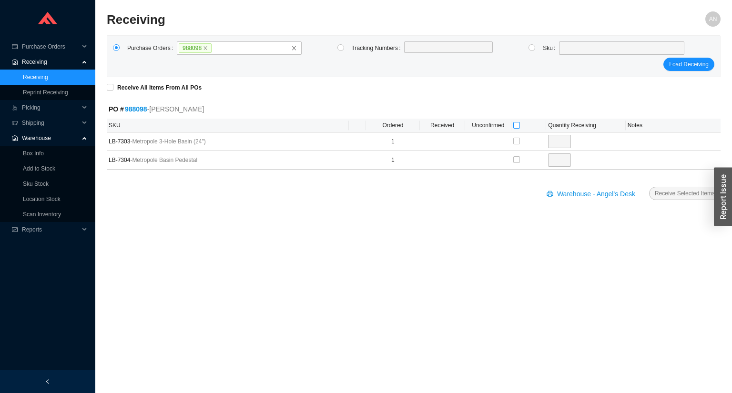
click at [517, 124] on input "checkbox" at bounding box center [516, 125] width 7 height 7
click at [663, 192] on span "Receive Selected Items" at bounding box center [685, 194] width 60 height 10
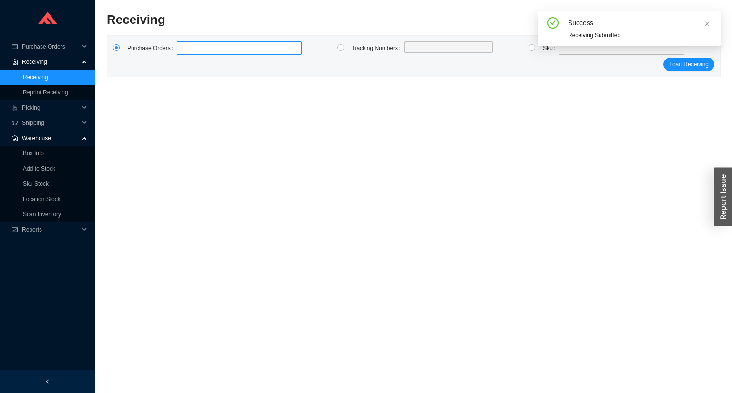
click at [192, 51] on label at bounding box center [239, 47] width 125 height 13
click at [185, 51] on input at bounding box center [181, 48] width 7 height 10
click button "Load Receiving" at bounding box center [688, 64] width 51 height 13
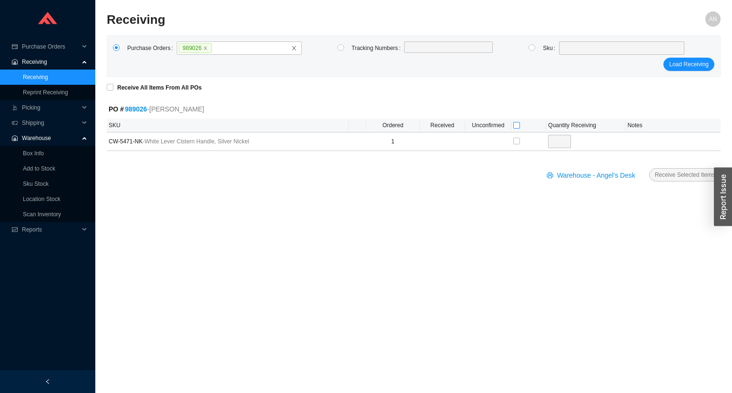
click at [521, 126] on th at bounding box center [528, 126] width 35 height 14
click at [517, 126] on input "checkbox" at bounding box center [516, 125] width 7 height 7
click at [661, 173] on span "Receive Selected Items" at bounding box center [685, 175] width 60 height 10
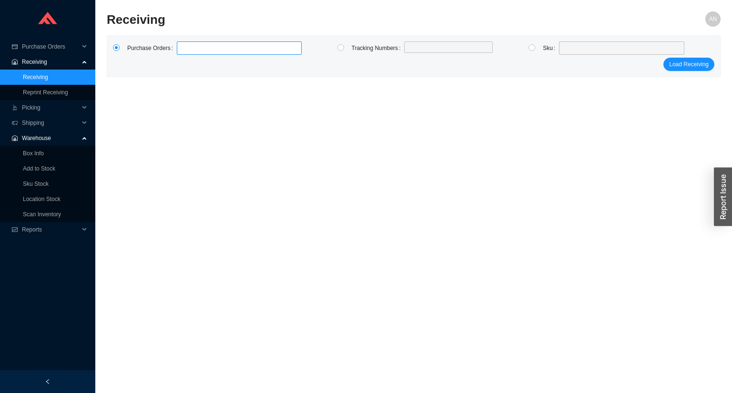
click at [238, 51] on label at bounding box center [239, 47] width 125 height 13
click at [185, 51] on input at bounding box center [181, 48] width 7 height 10
click button "Load Receiving" at bounding box center [688, 64] width 51 height 13
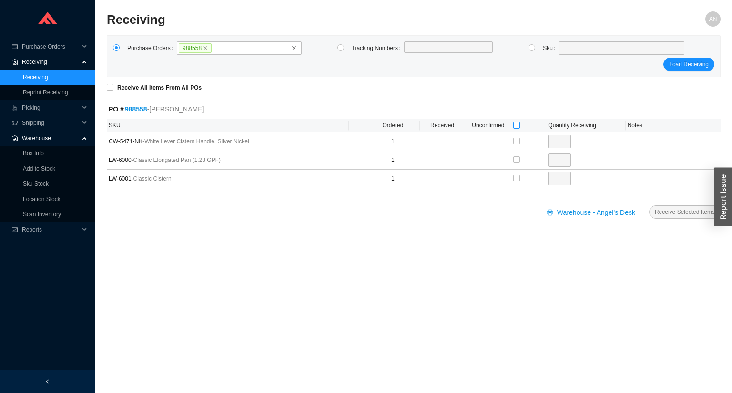
click at [515, 122] on input "checkbox" at bounding box center [516, 125] width 7 height 7
click at [675, 212] on span "Receive Selected Items" at bounding box center [685, 212] width 60 height 10
